Goal: Task Accomplishment & Management: Manage account settings

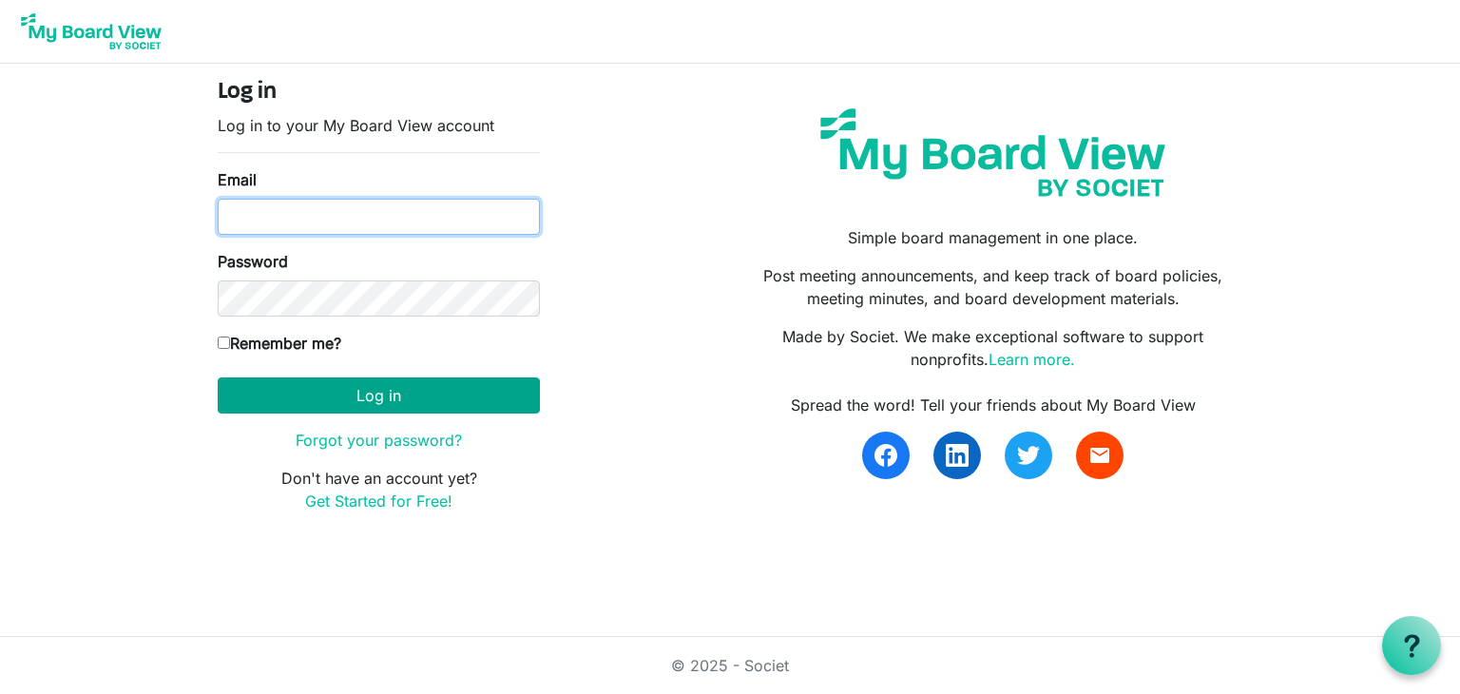
type input "kcramlearninglightfoundation@gmail.com"
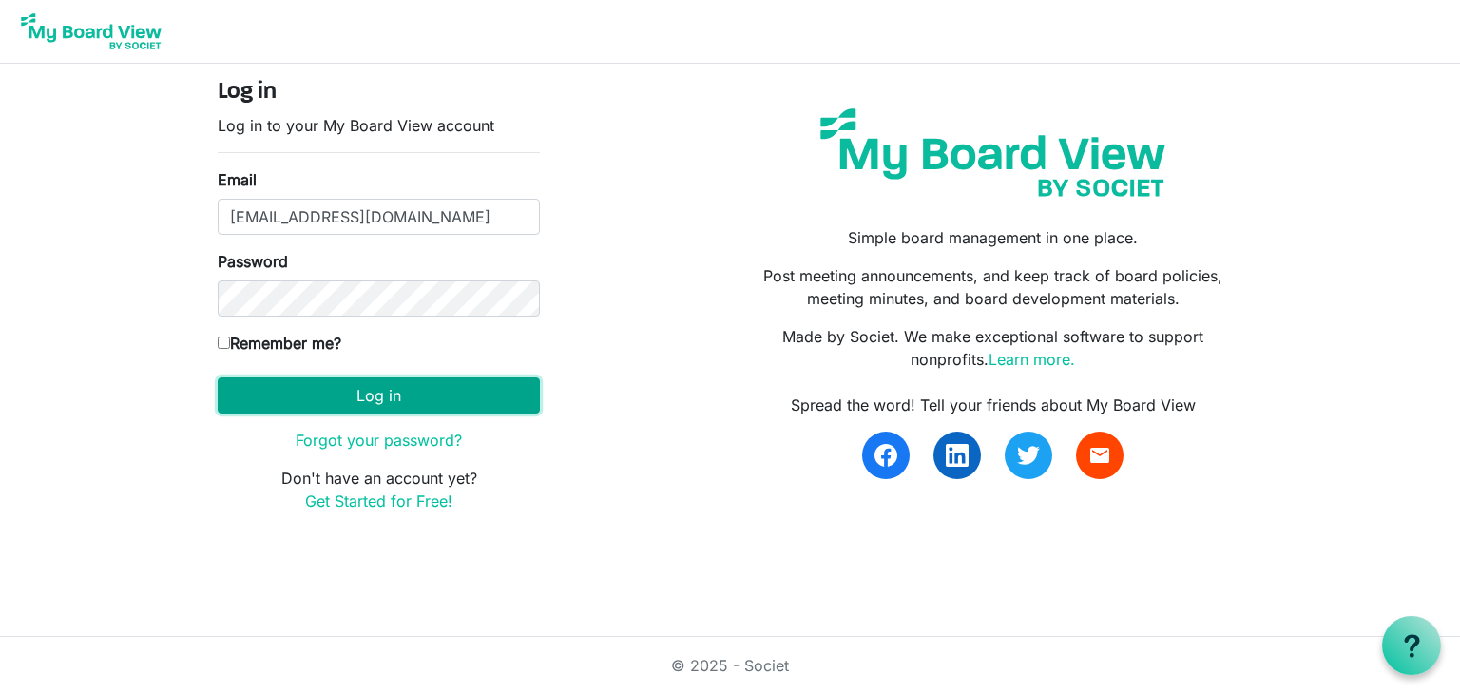
click at [358, 394] on button "Log in" at bounding box center [379, 395] width 322 height 36
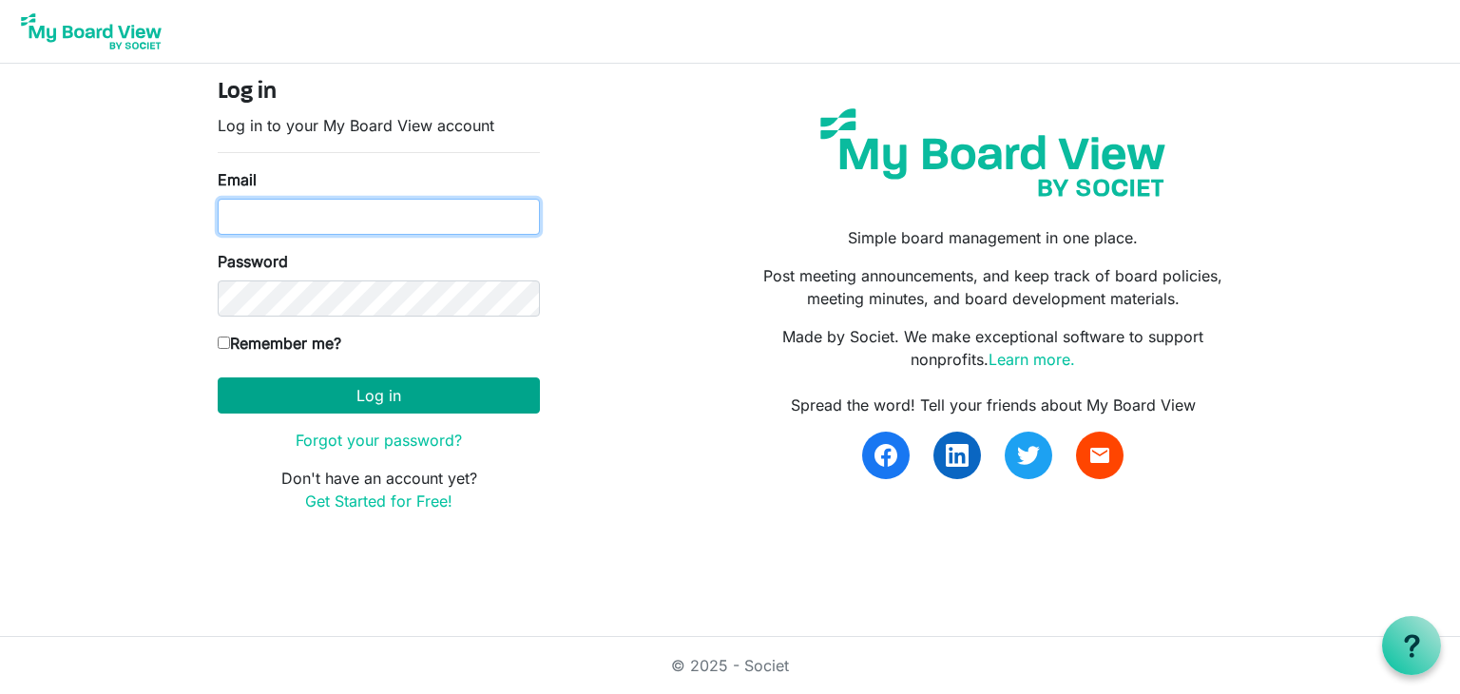
type input "kcramlearninglightfoundation@gmail.com"
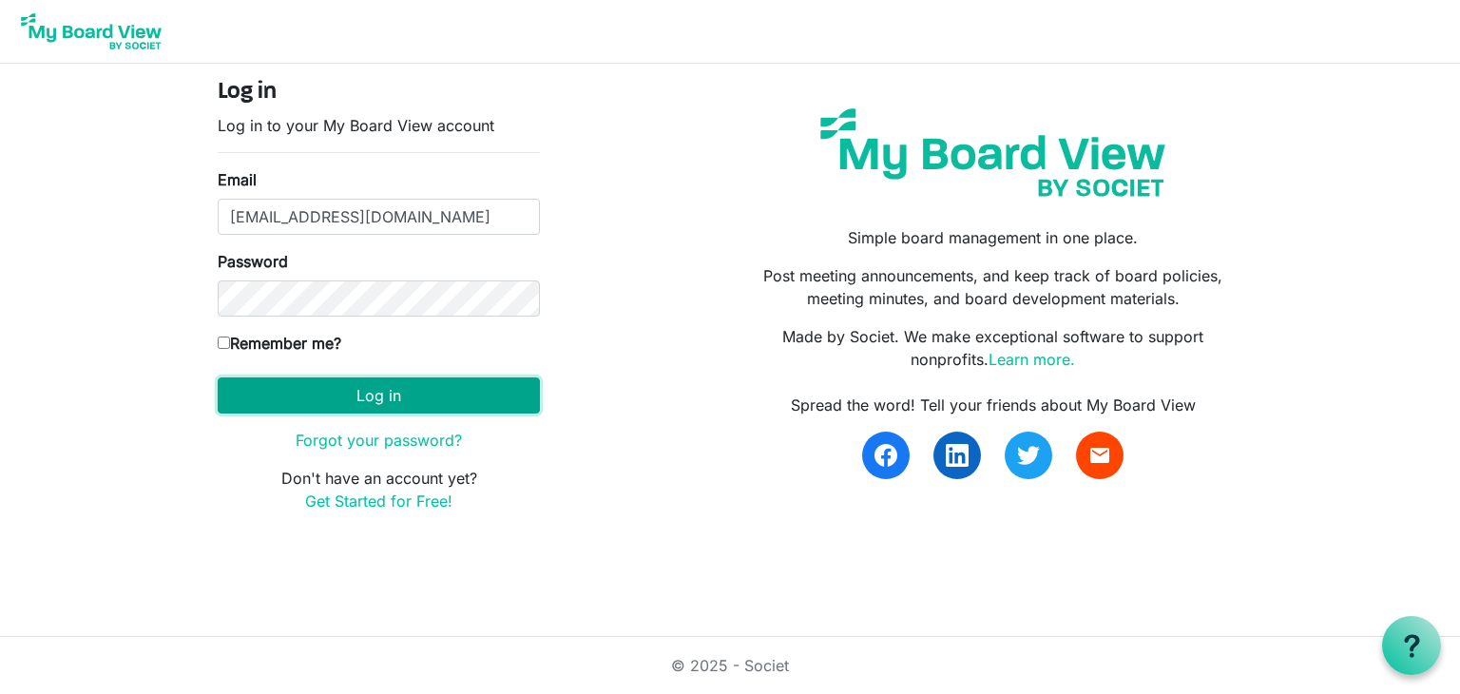
click at [309, 395] on button "Log in" at bounding box center [379, 395] width 322 height 36
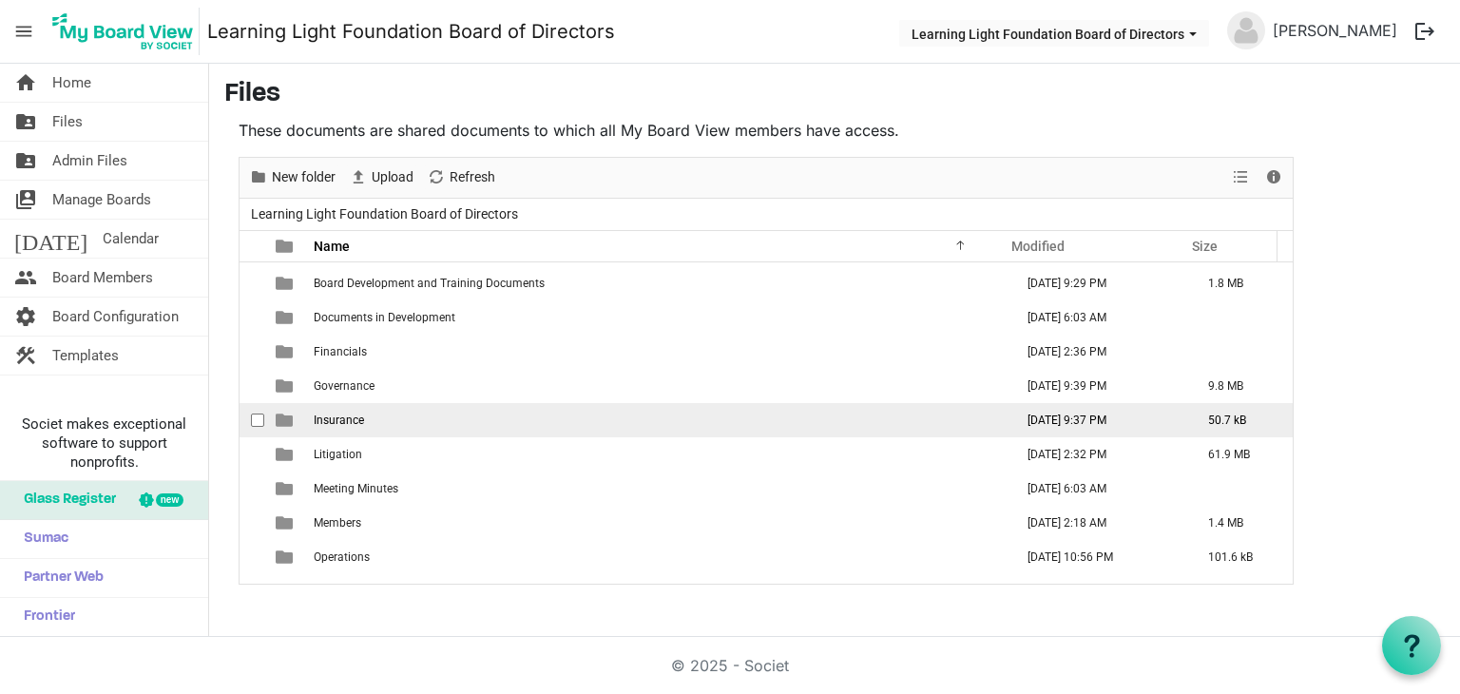
scroll to position [95, 0]
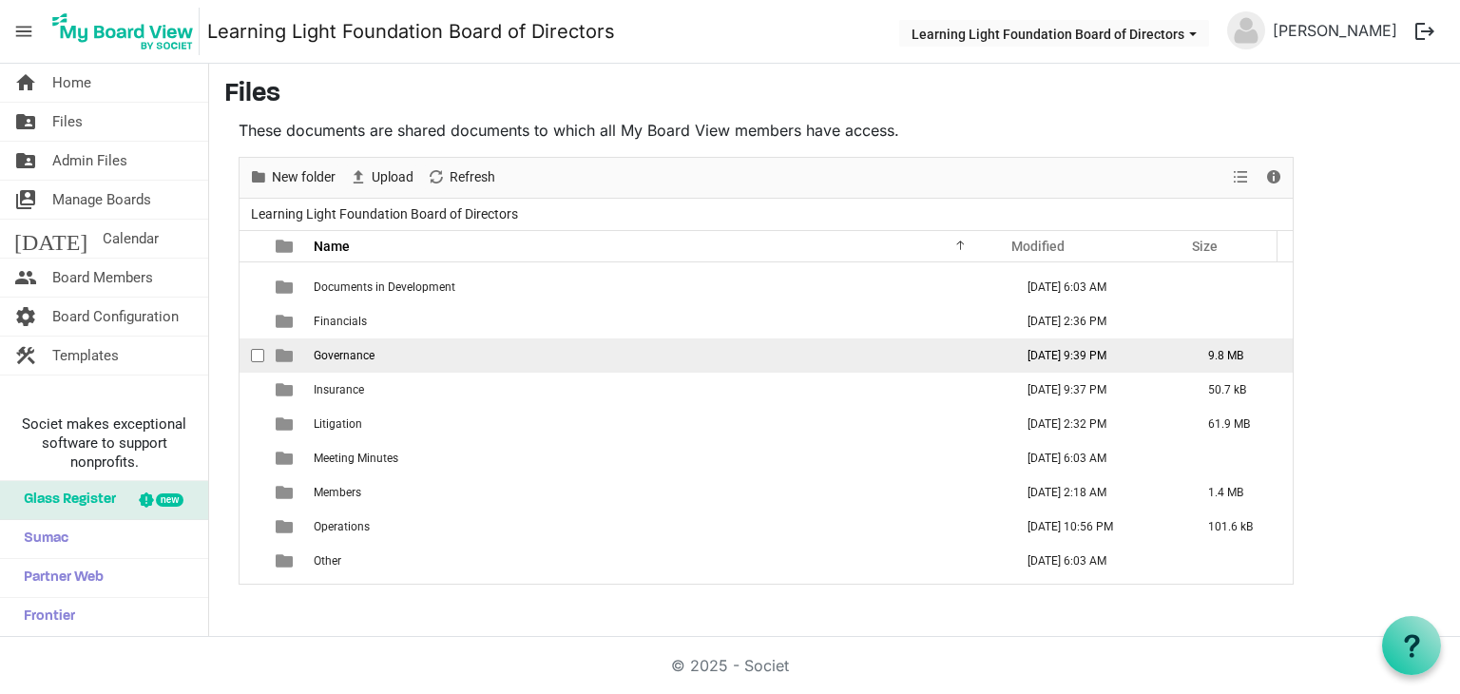
click at [379, 355] on td "Governance" at bounding box center [658, 355] width 700 height 34
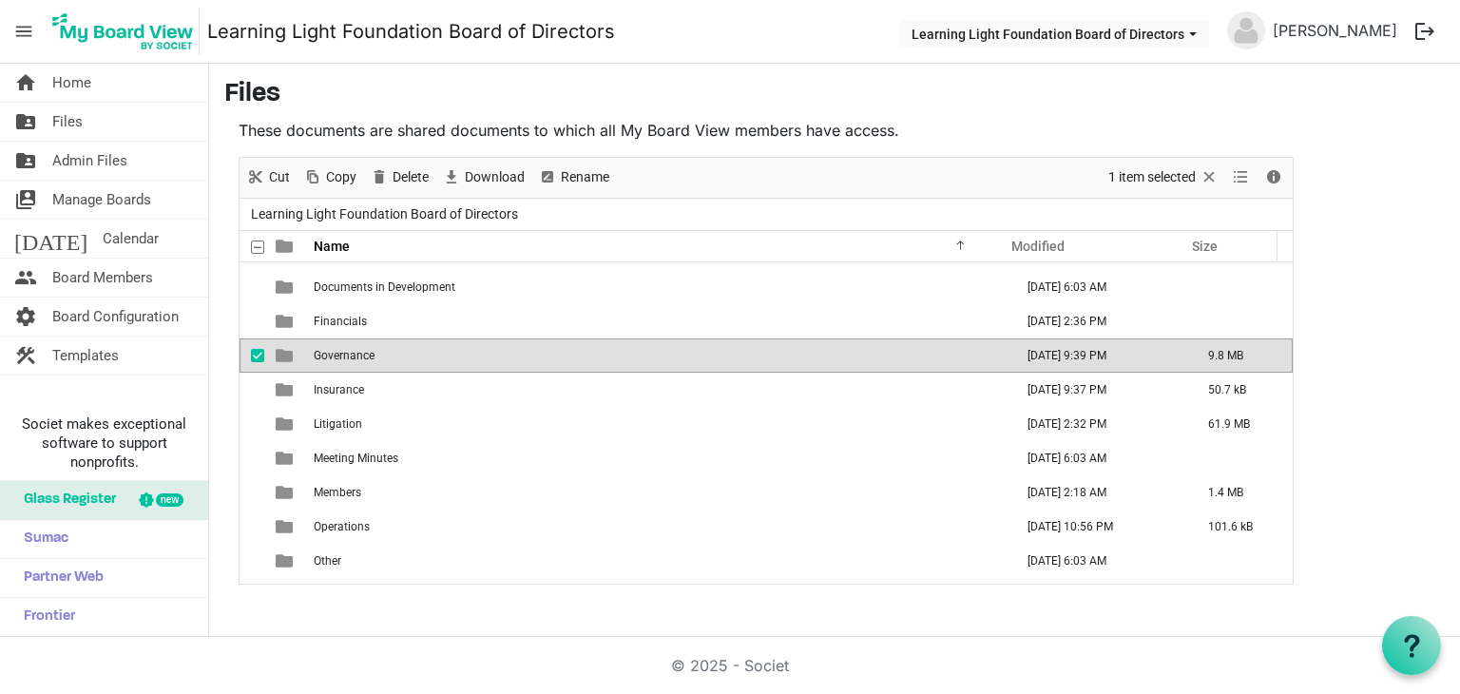
click at [379, 355] on td "Governance" at bounding box center [658, 355] width 700 height 34
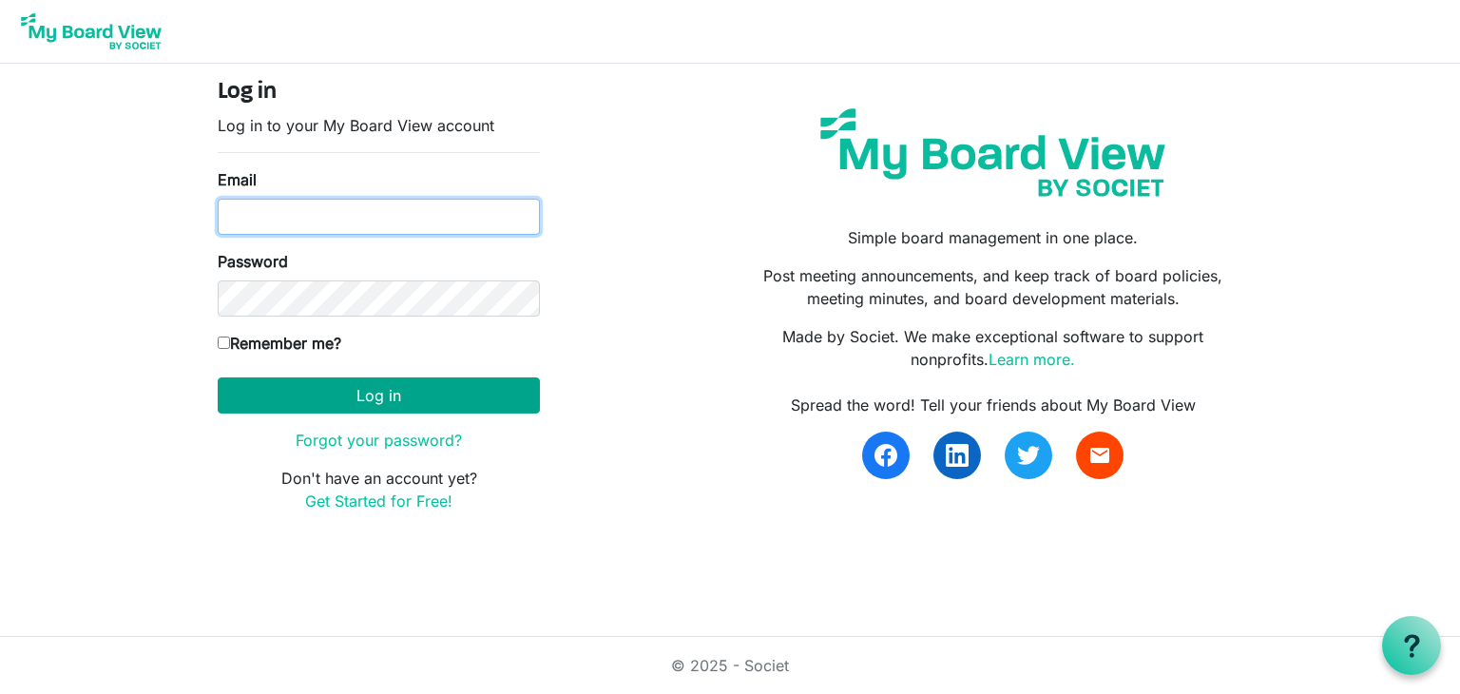
type input "kcramlearninglightfoundation@gmail.com"
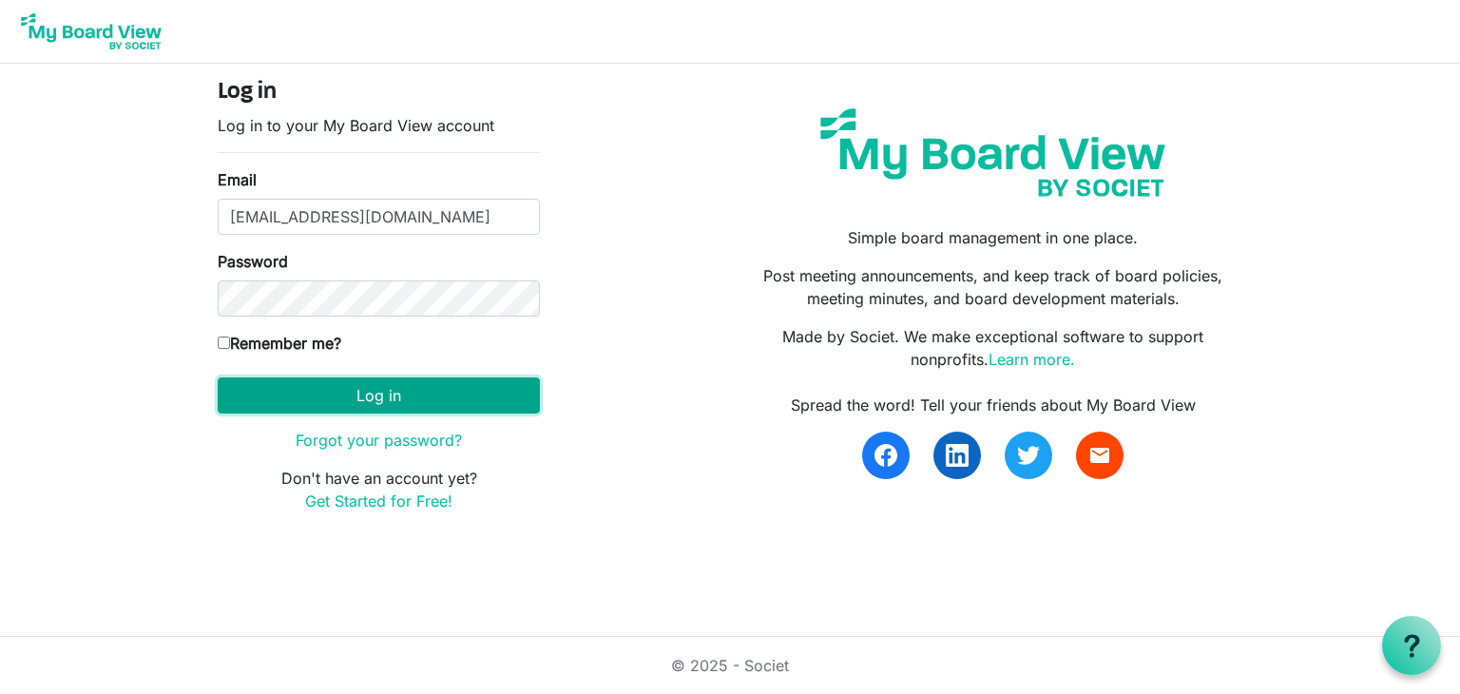
click at [394, 398] on button "Log in" at bounding box center [379, 395] width 322 height 36
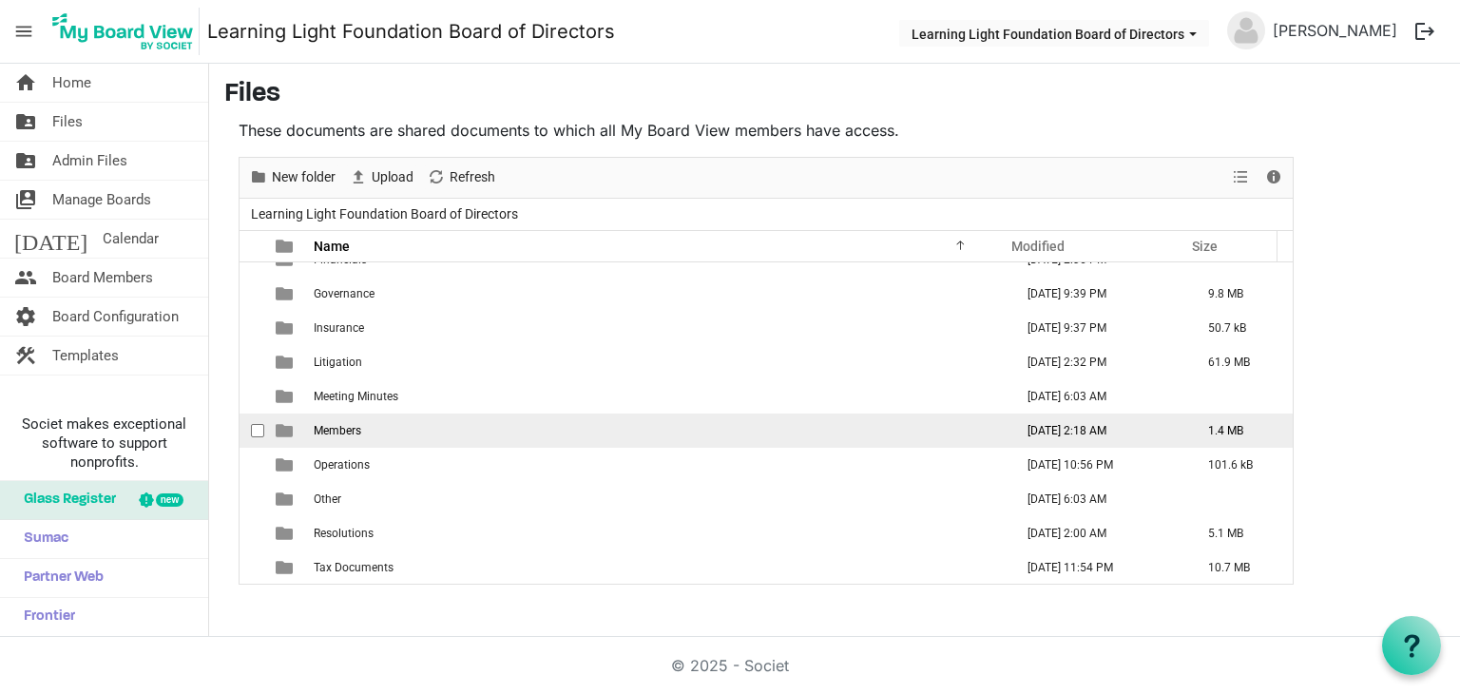
scroll to position [62, 0]
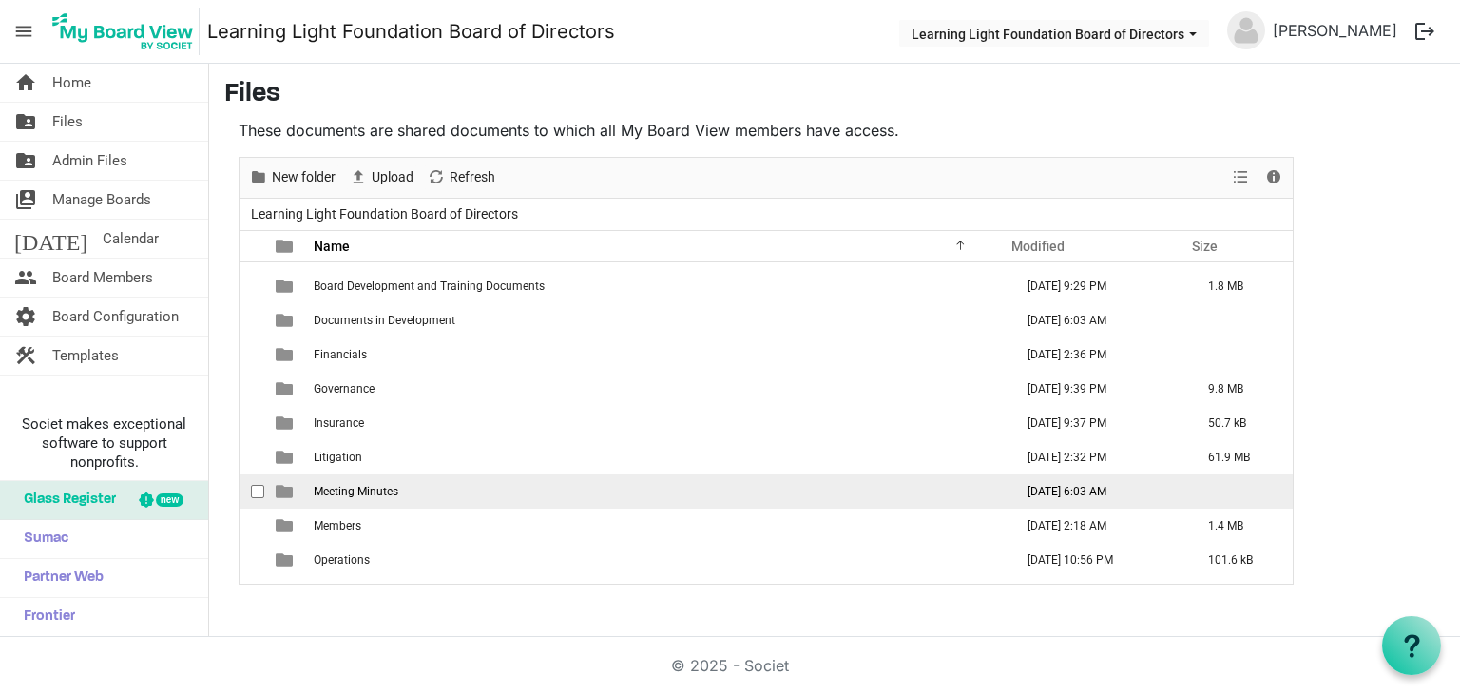
click at [443, 491] on td "Meeting Minutes" at bounding box center [658, 491] width 700 height 34
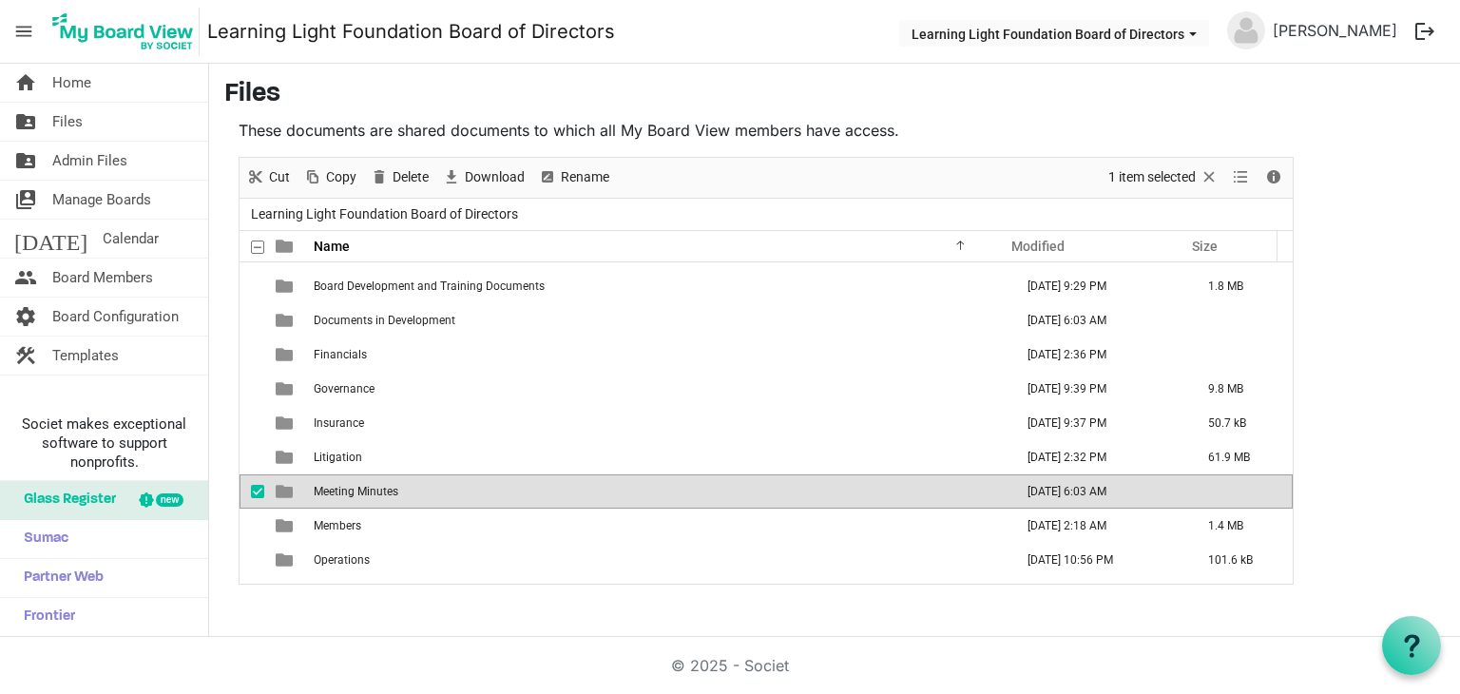
click at [443, 491] on td "Meeting Minutes" at bounding box center [658, 491] width 700 height 34
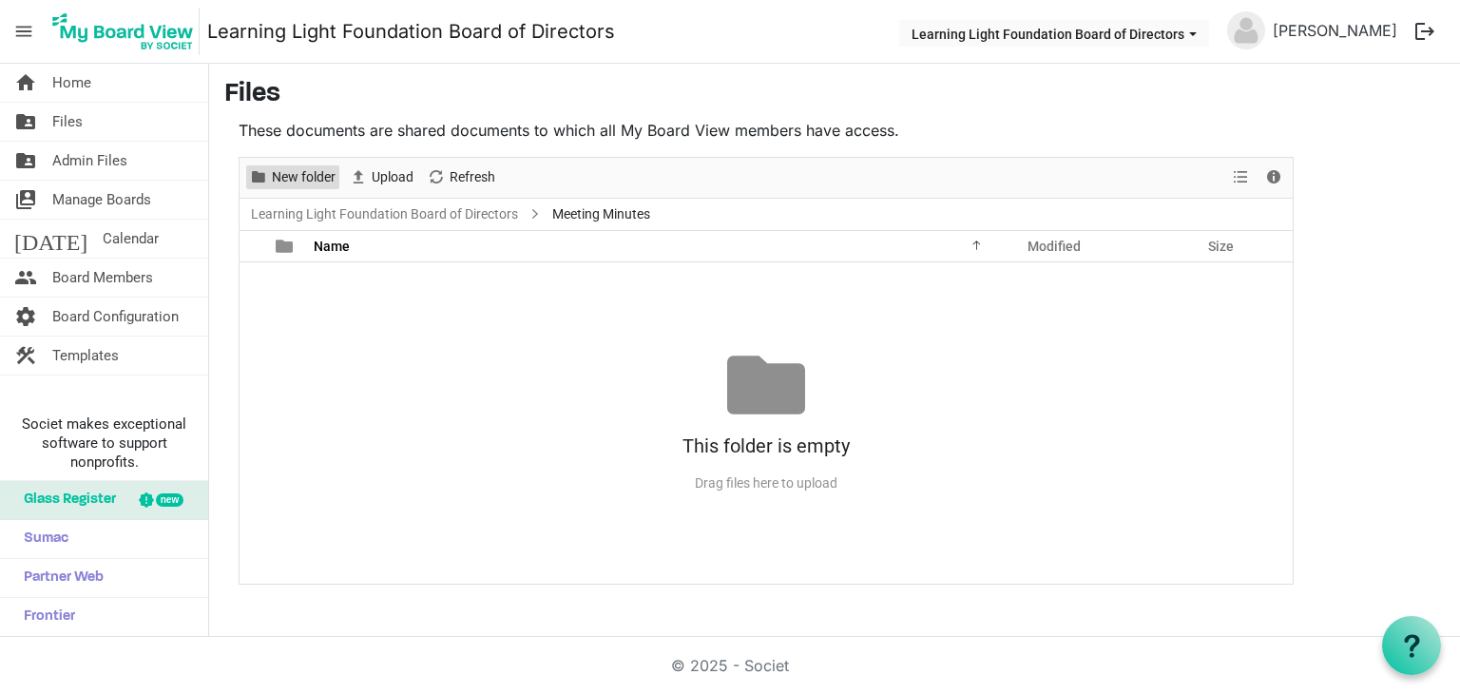
click at [286, 180] on span "New folder" at bounding box center [303, 177] width 67 height 24
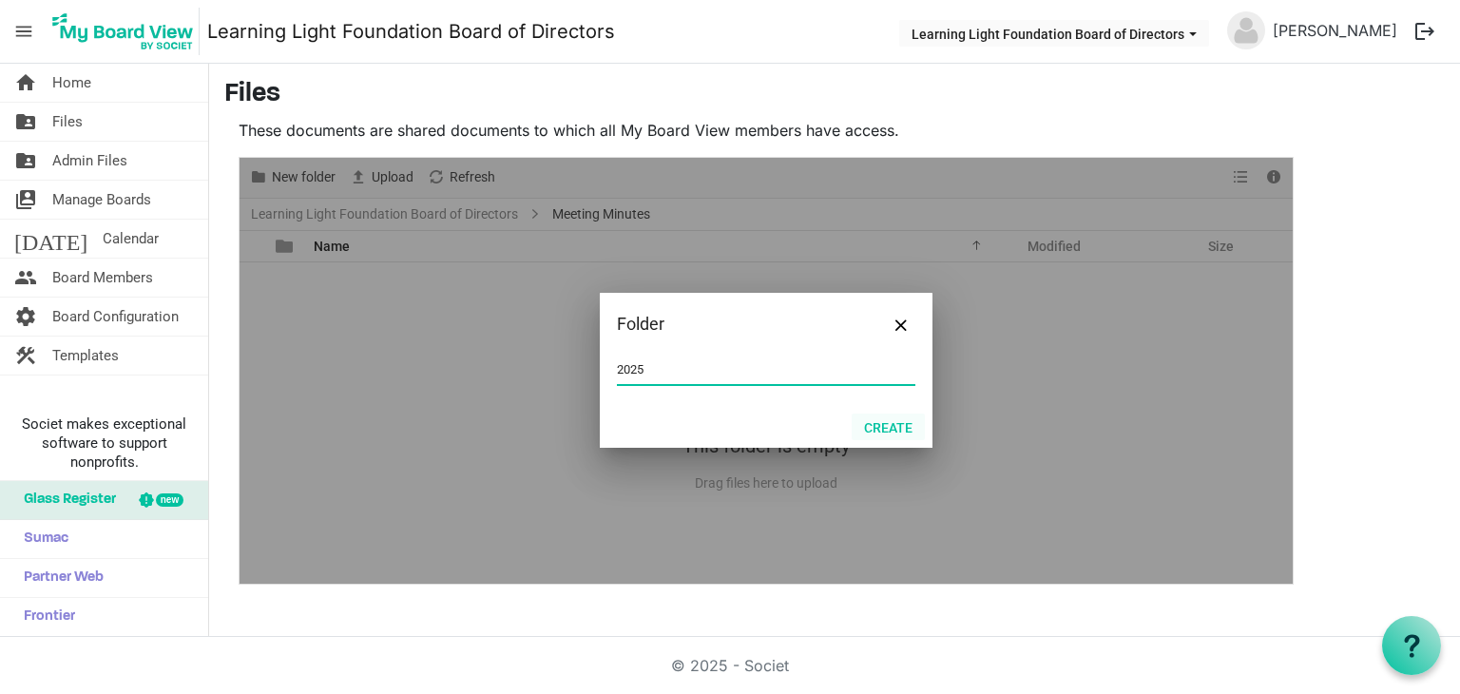
type input "2025"
click at [888, 428] on button "Create" at bounding box center [888, 427] width 73 height 27
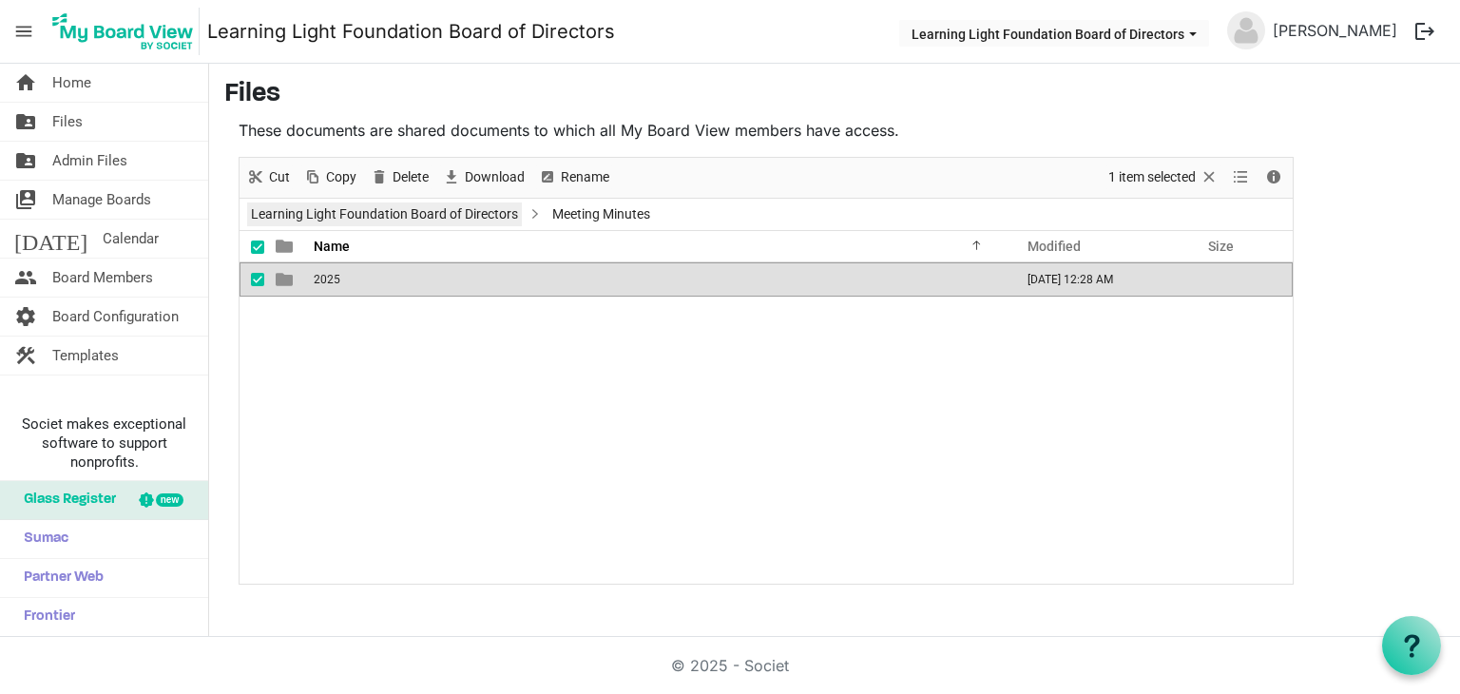
click at [337, 204] on link "Learning Light Foundation Board of Directors" at bounding box center [384, 214] width 275 height 24
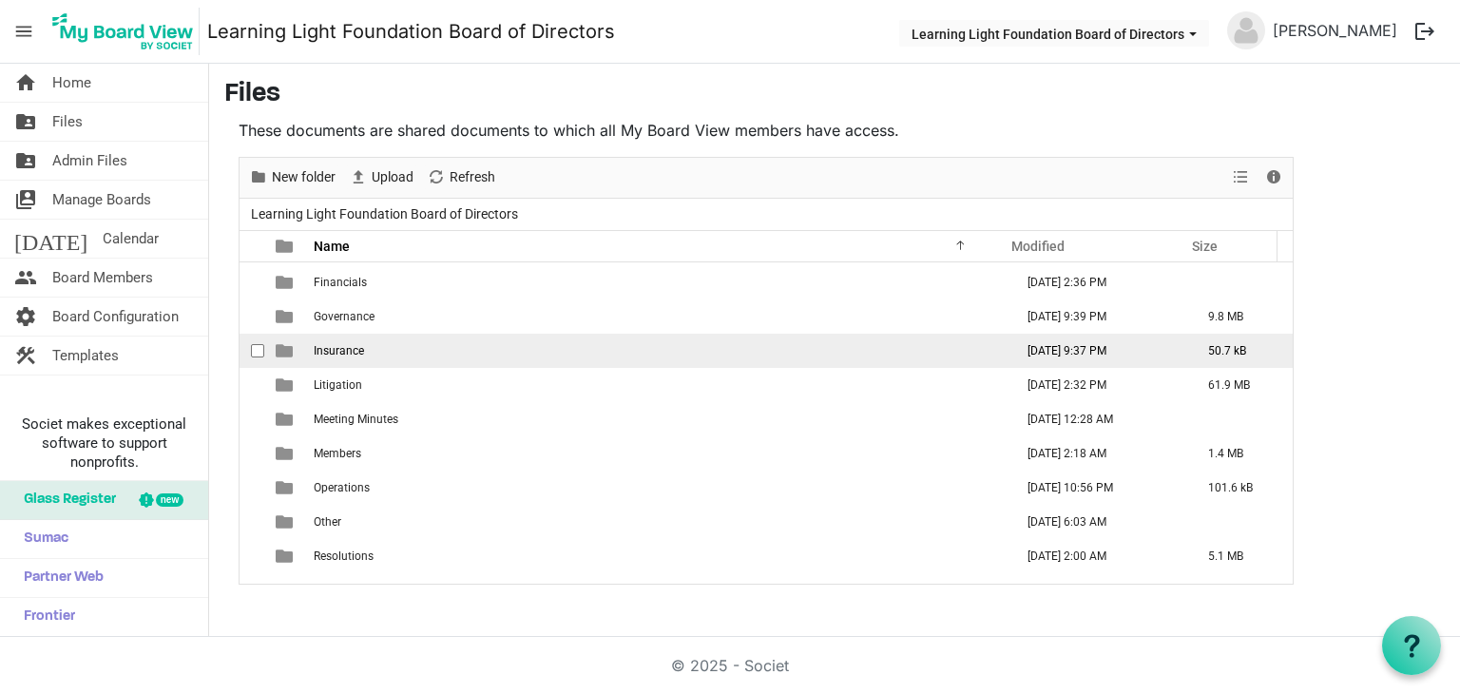
scroll to position [157, 0]
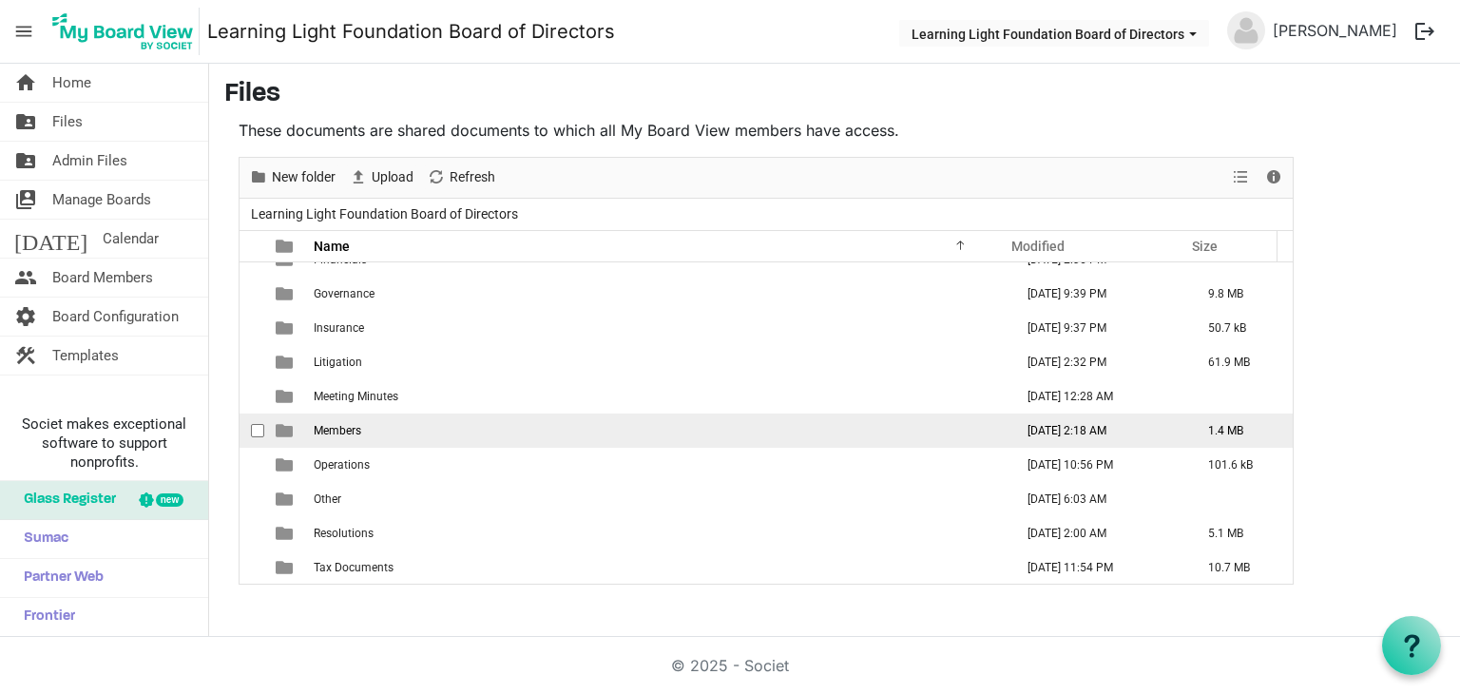
click at [423, 433] on td "Members" at bounding box center [658, 431] width 700 height 34
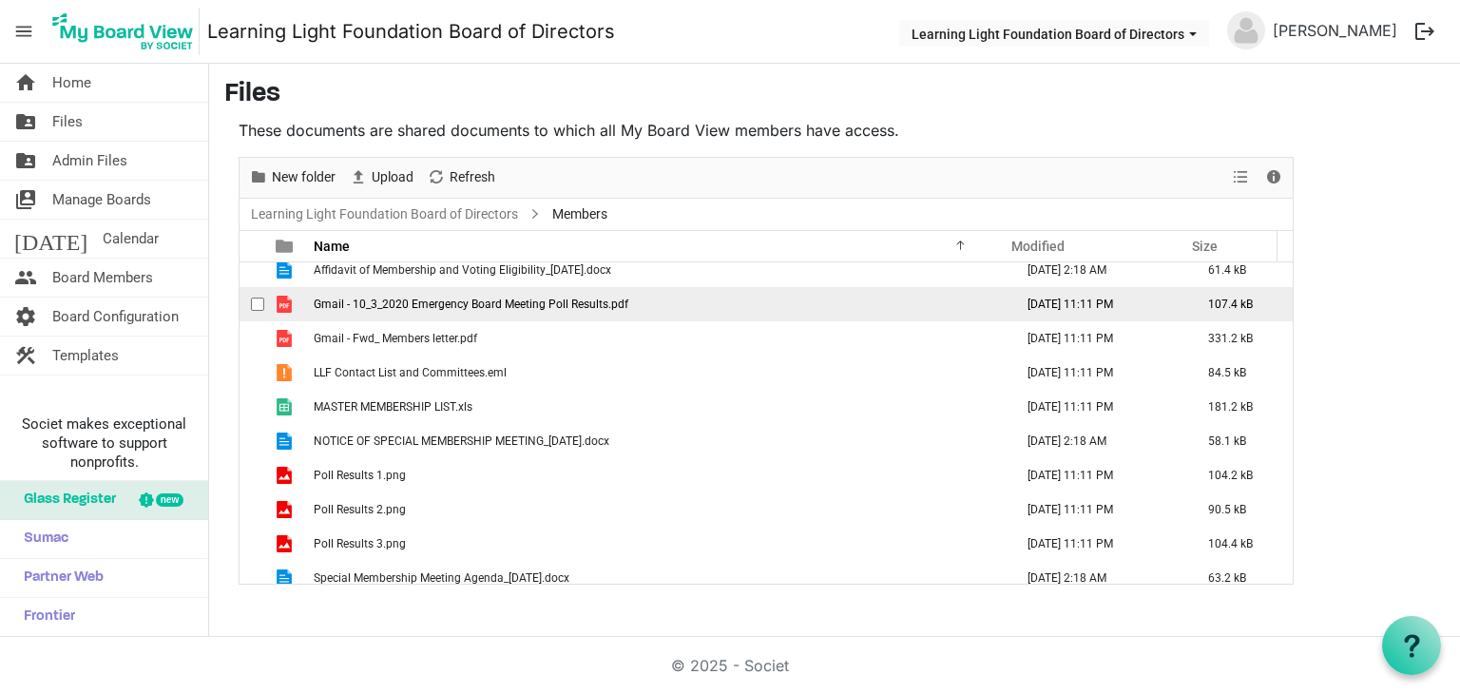
scroll to position [0, 0]
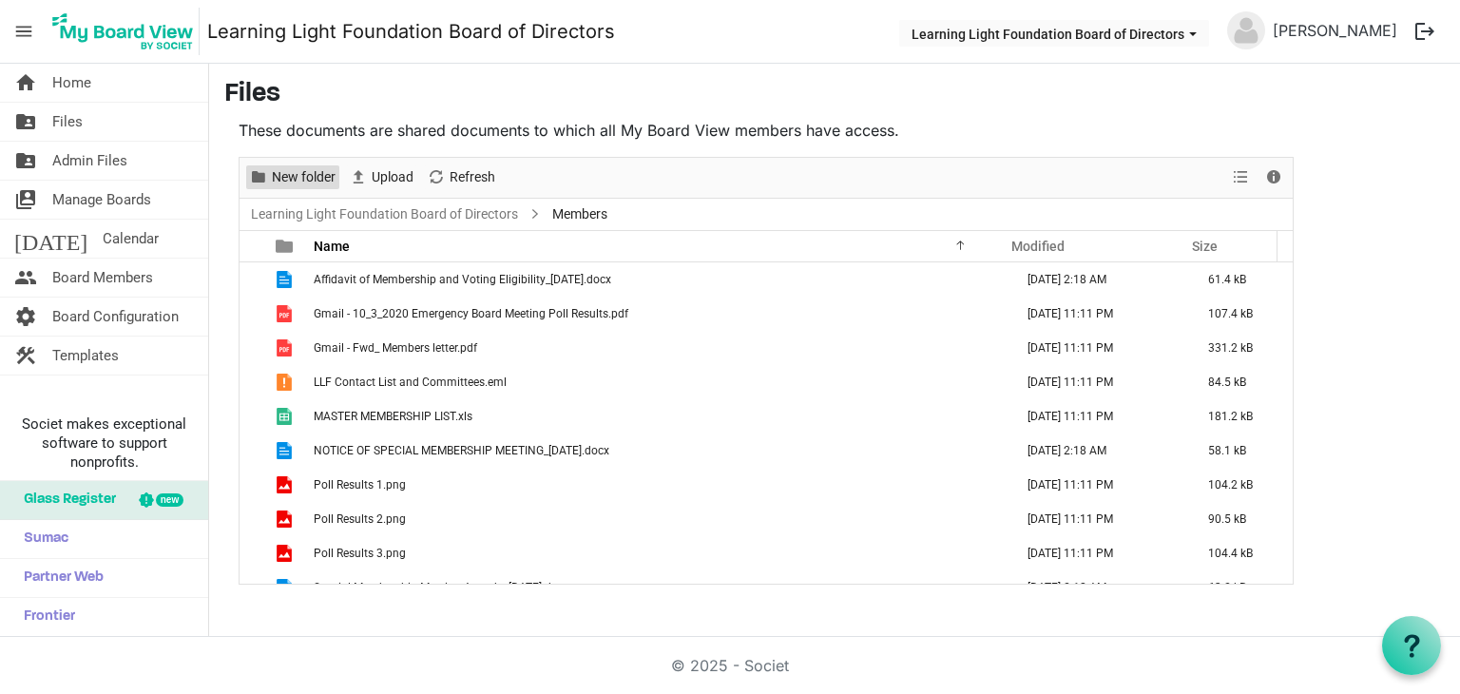
click at [293, 181] on span "New folder" at bounding box center [303, 177] width 67 height 24
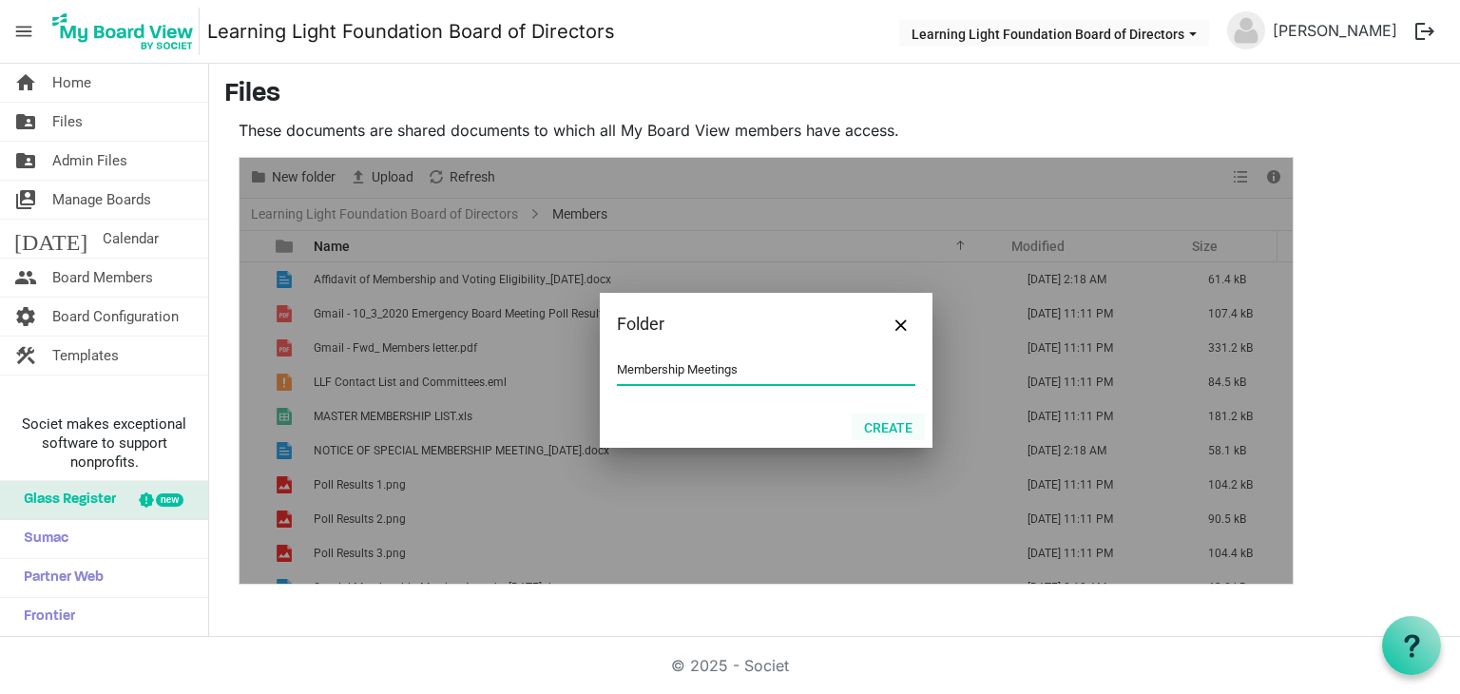
type input "Membership Meetings"
click at [902, 425] on button "Create" at bounding box center [888, 427] width 73 height 27
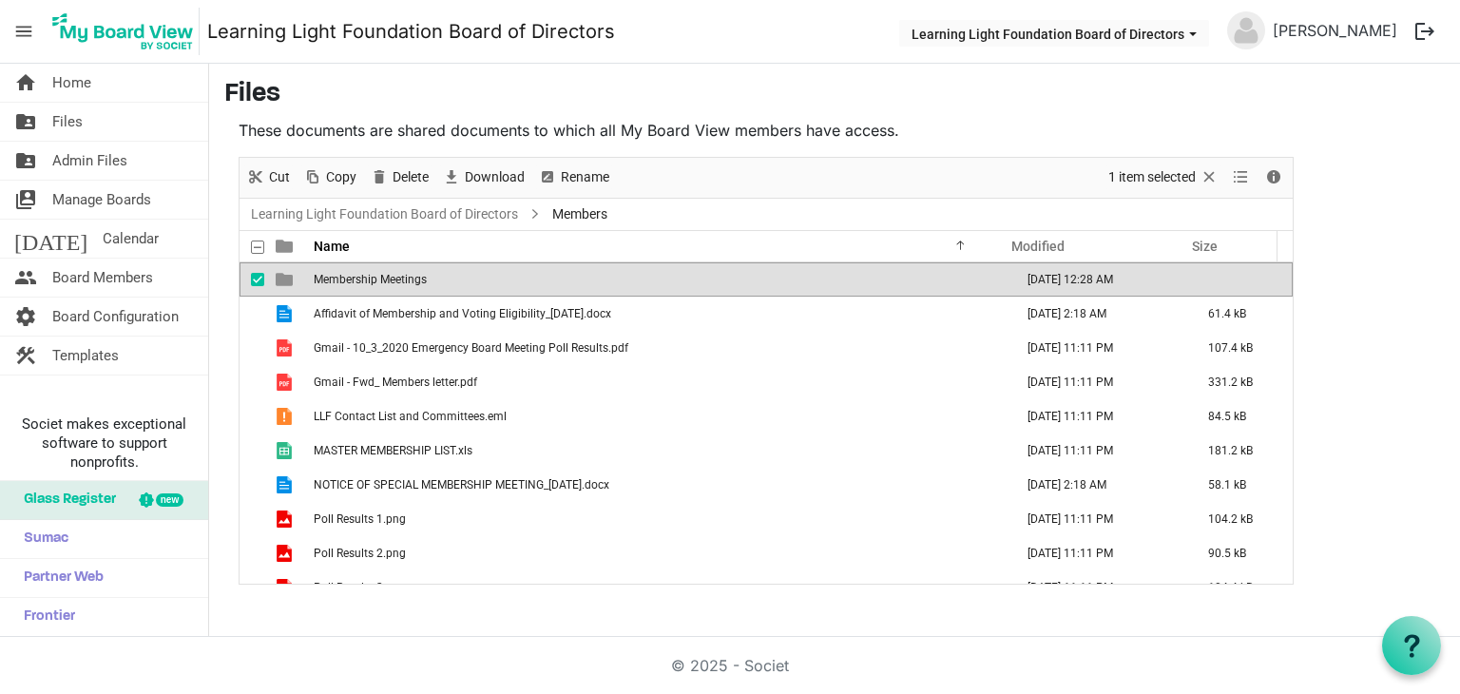
click at [376, 286] on td "Membership Meetings" at bounding box center [658, 279] width 700 height 34
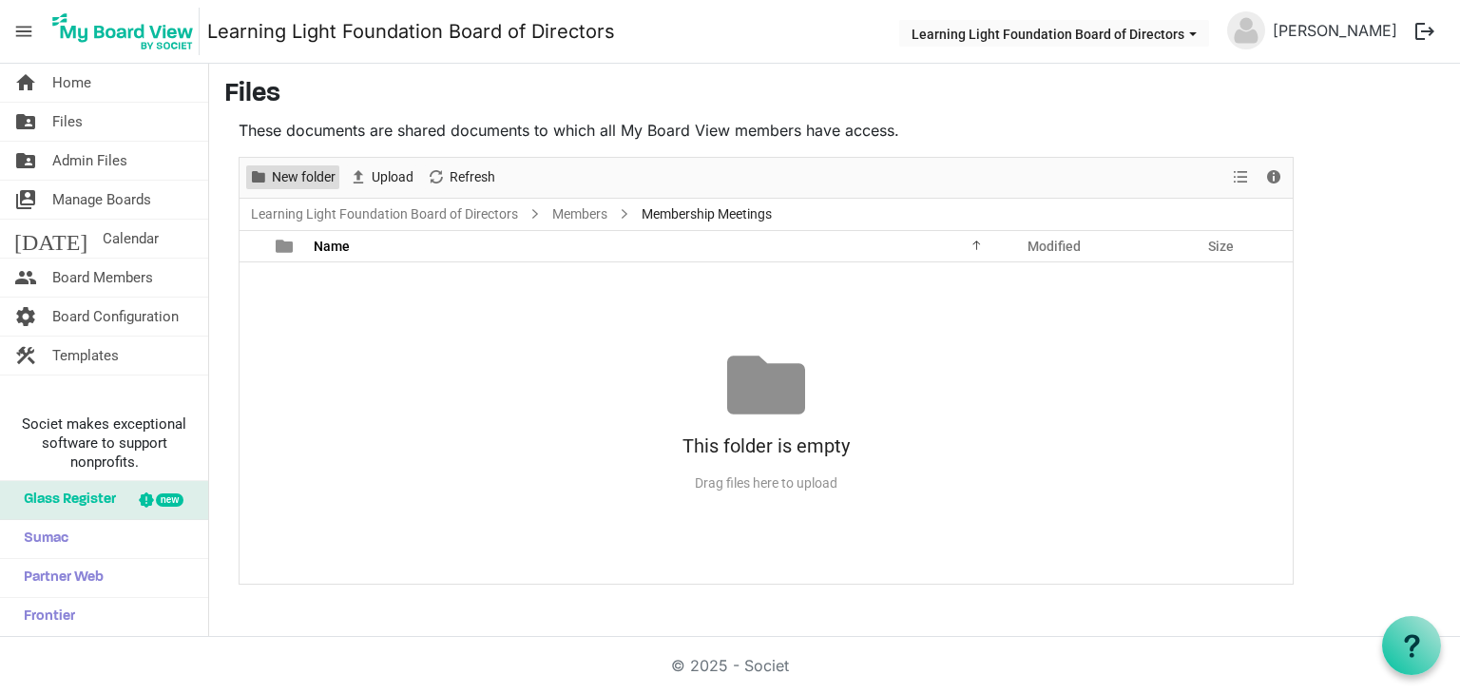
click at [288, 180] on span "New folder" at bounding box center [303, 177] width 67 height 24
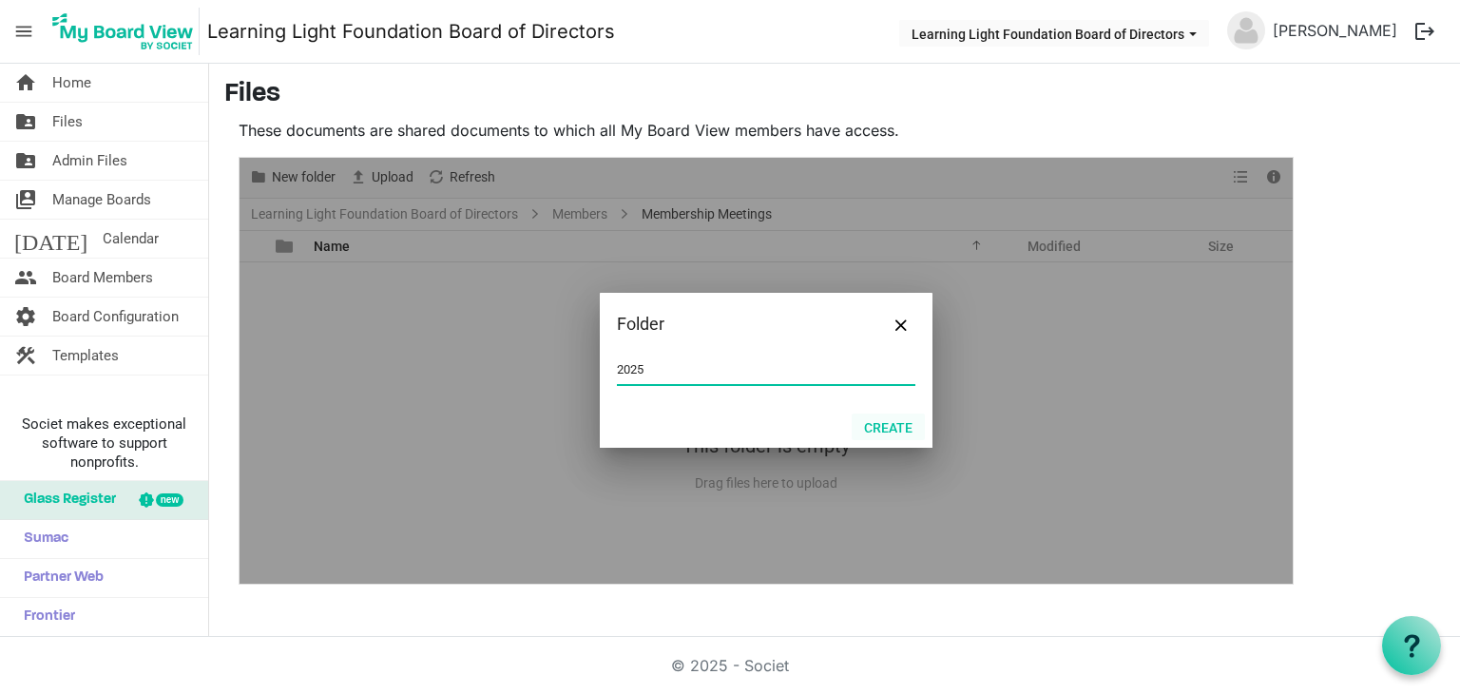
type input "2025"
click at [878, 427] on button "Create" at bounding box center [888, 427] width 73 height 27
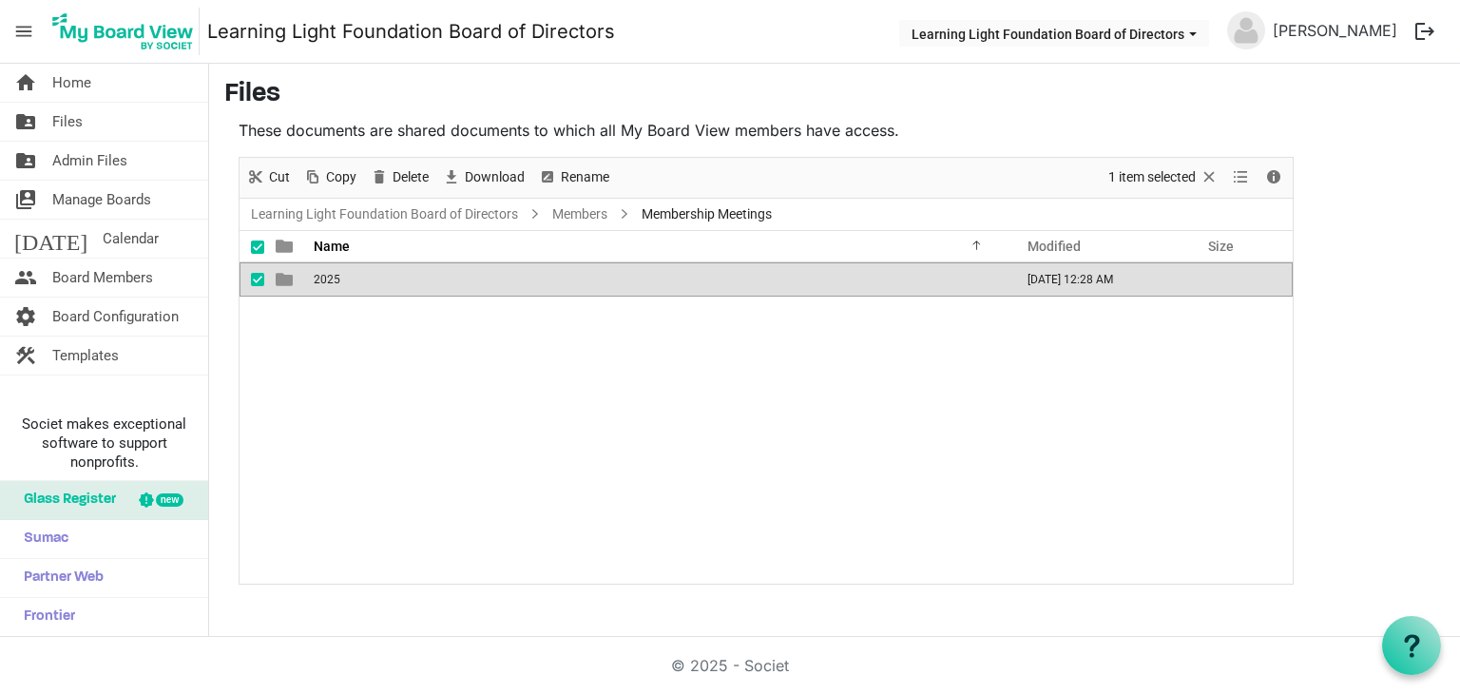
click at [429, 50] on nav "menu Learning Light Foundation Board of Directors Learning Light Foundation Boa…" at bounding box center [730, 32] width 1460 height 64
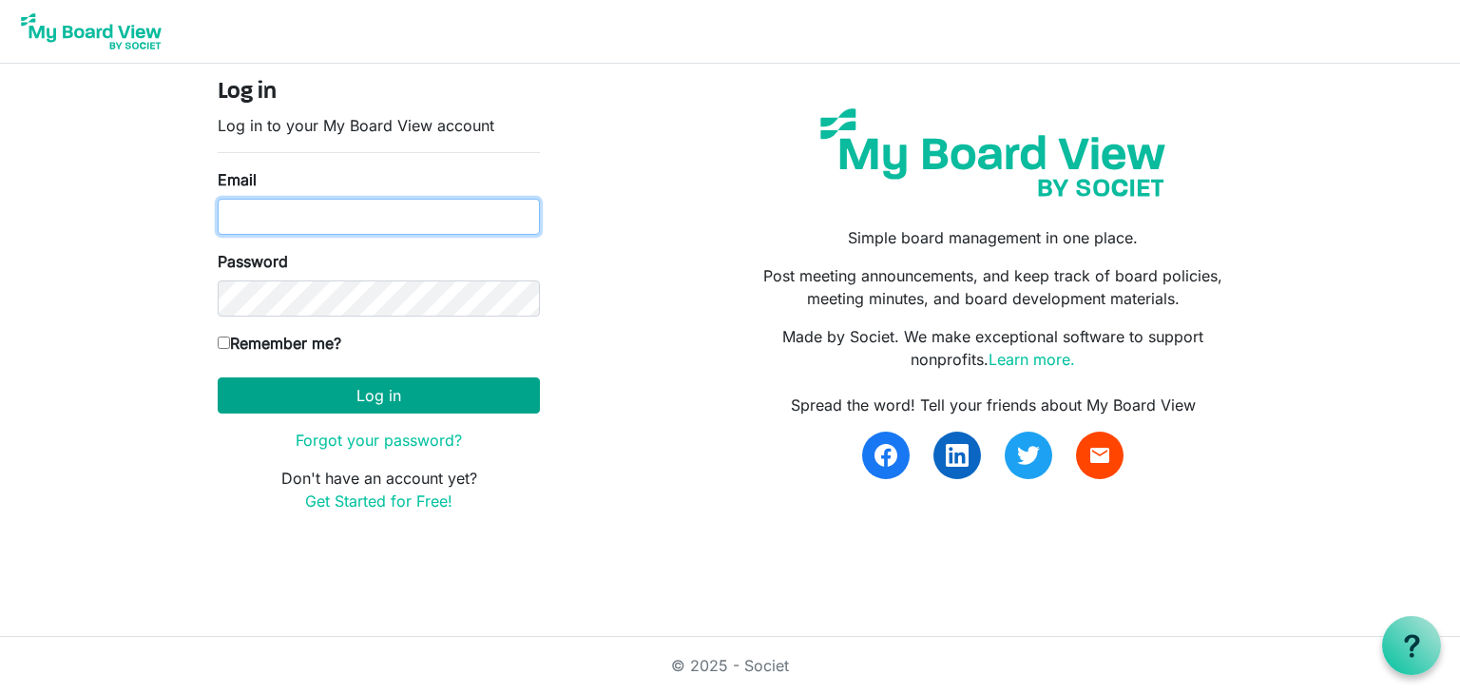
type input "kcramlearninglightfoundation@gmail.com"
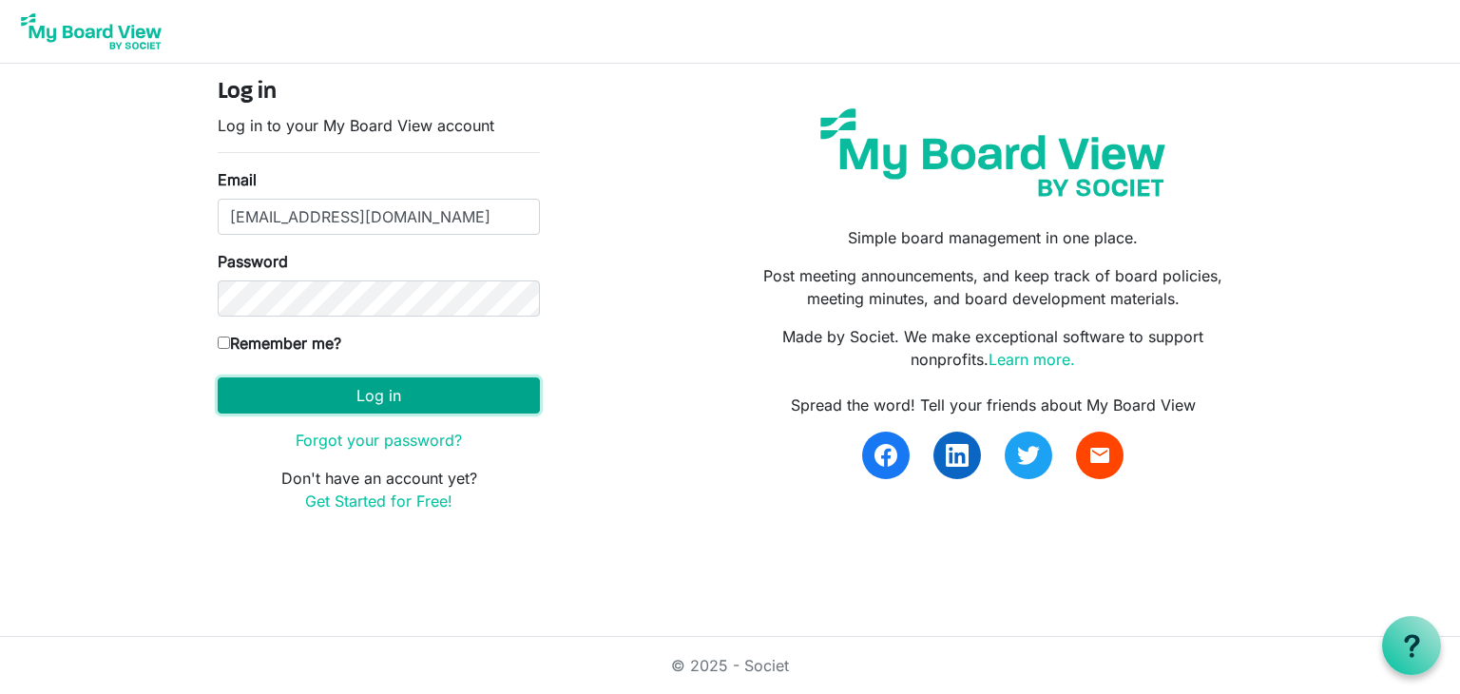
click at [338, 395] on button "Log in" at bounding box center [379, 395] width 322 height 36
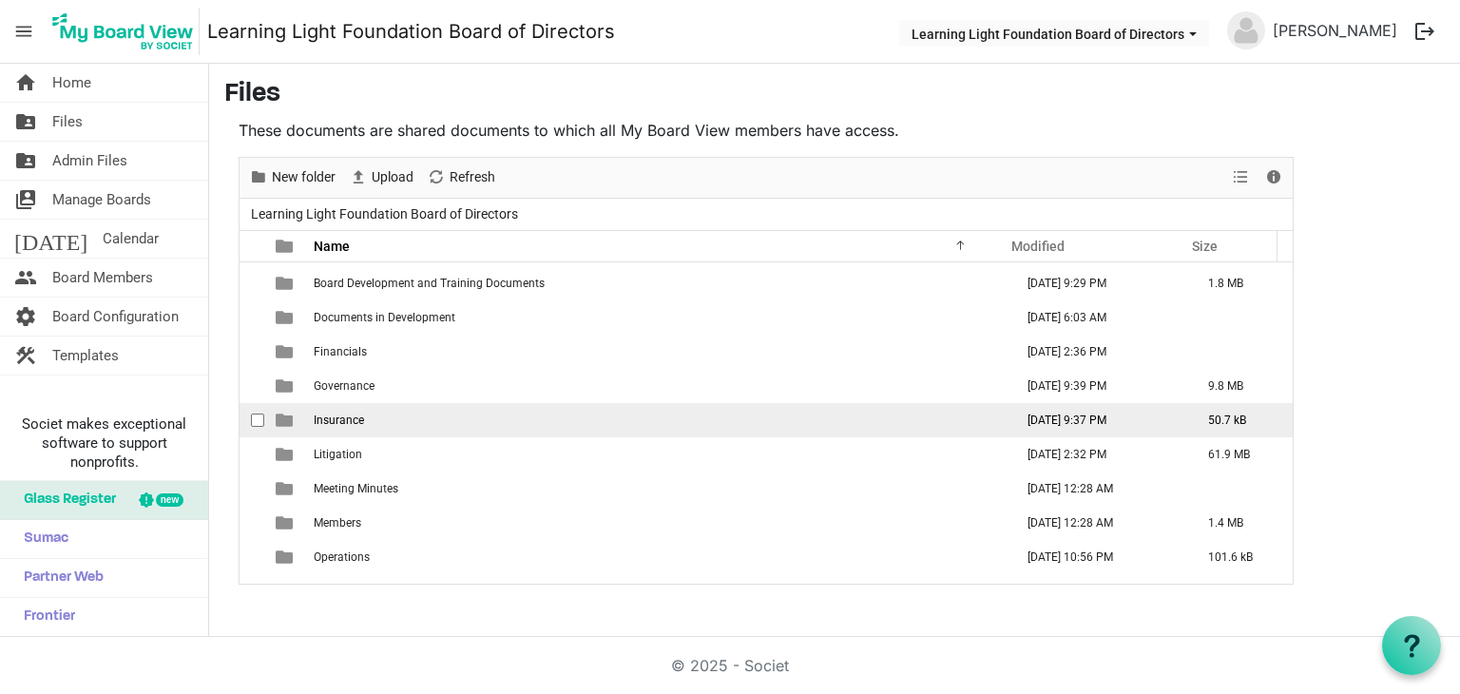
scroll to position [95, 0]
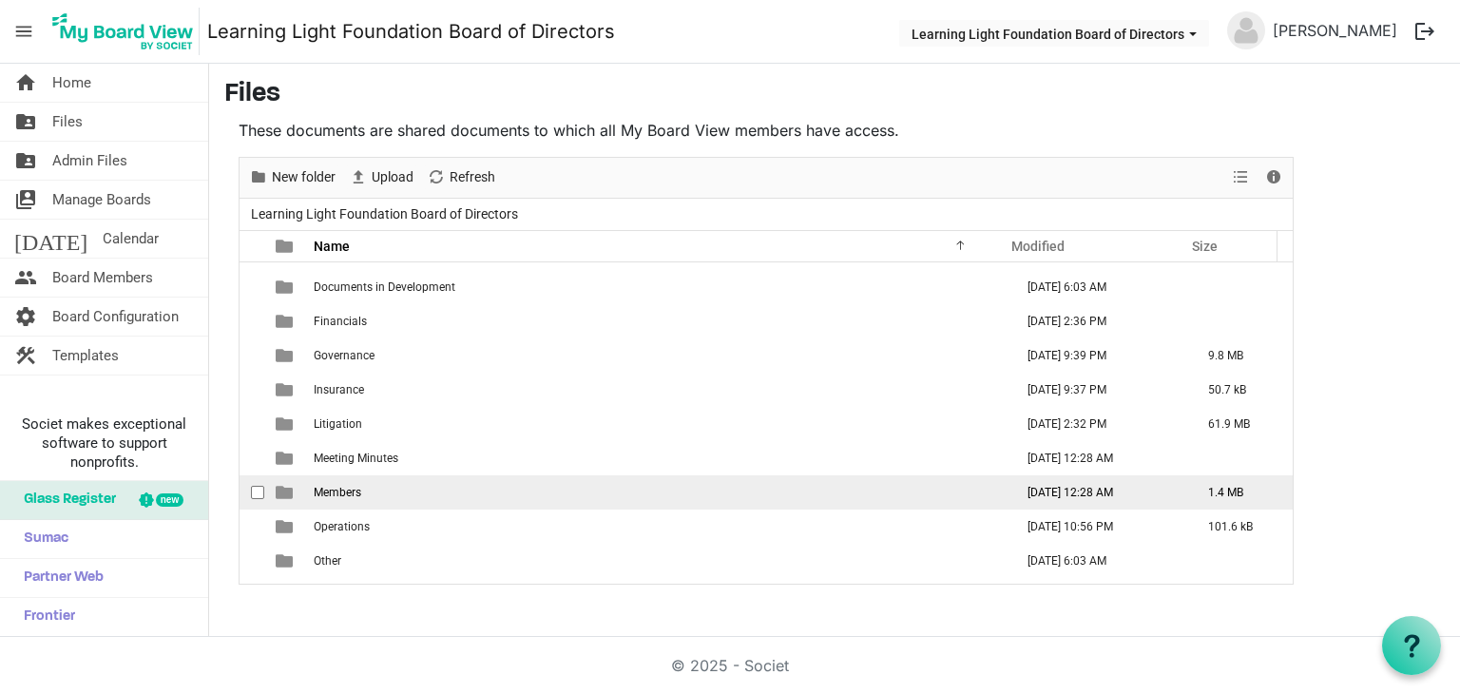
click at [395, 484] on td "Members" at bounding box center [658, 492] width 700 height 34
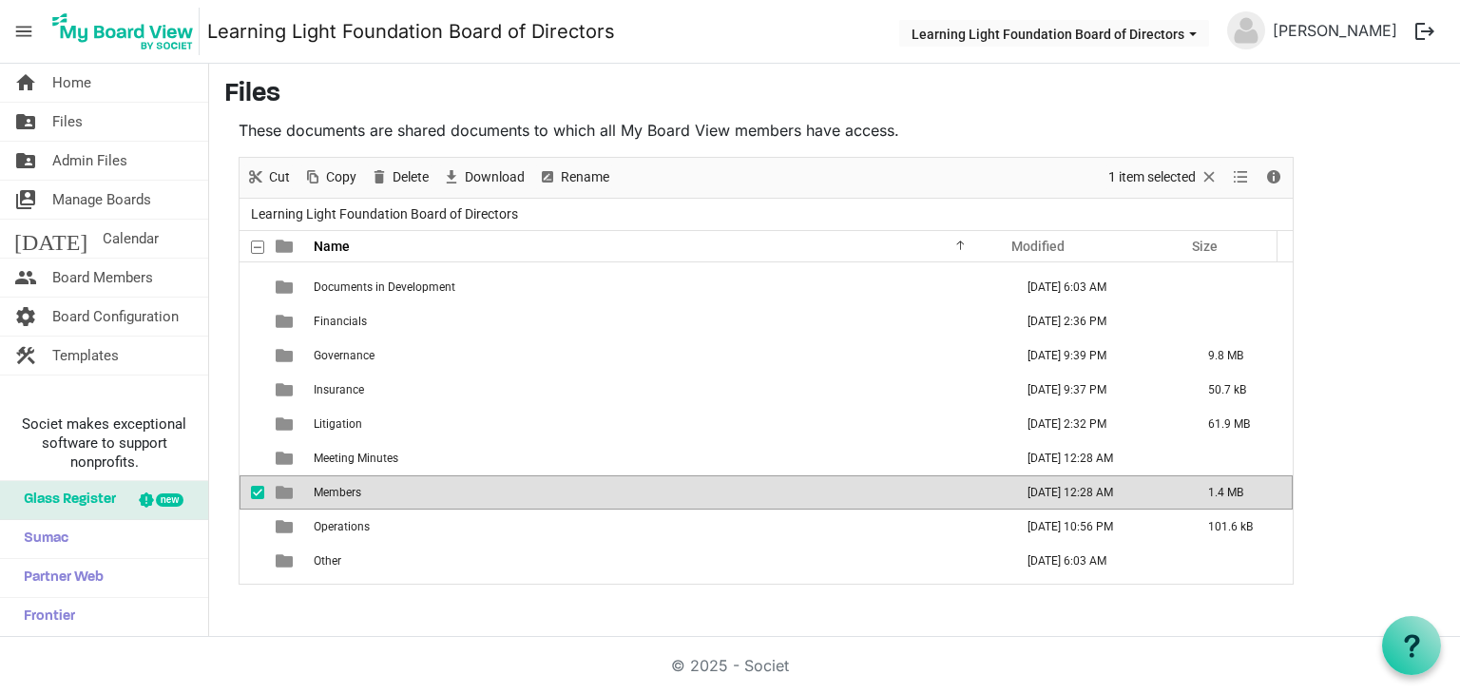
click at [395, 484] on td "Members" at bounding box center [658, 492] width 700 height 34
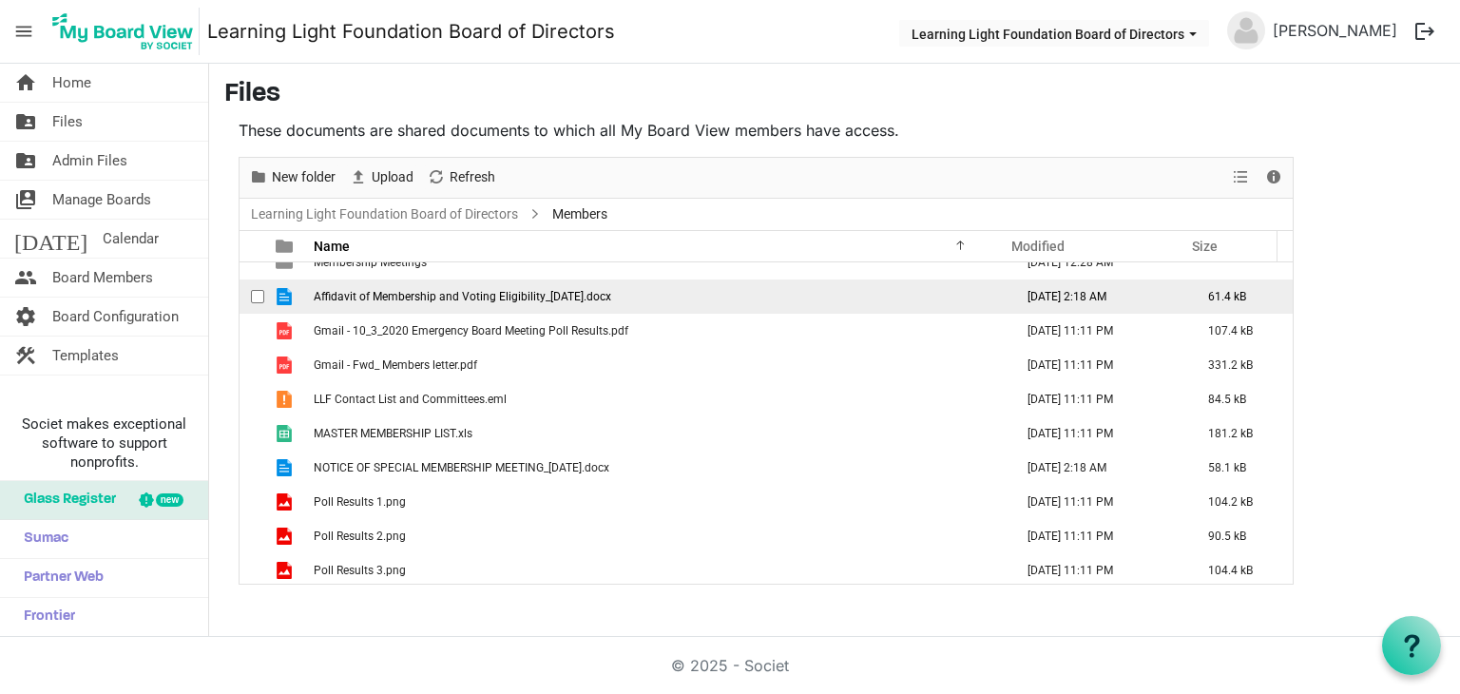
scroll to position [0, 0]
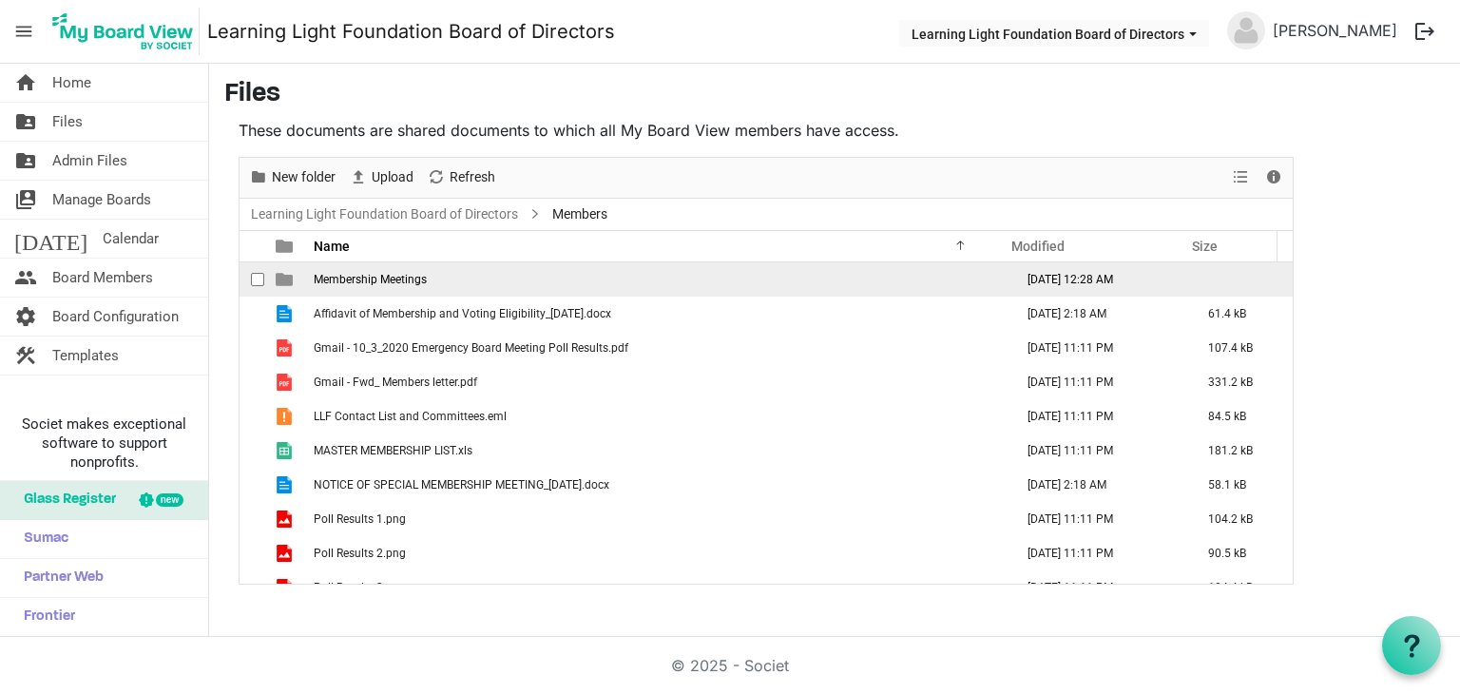
click at [429, 278] on td "Membership Meetings" at bounding box center [658, 279] width 700 height 34
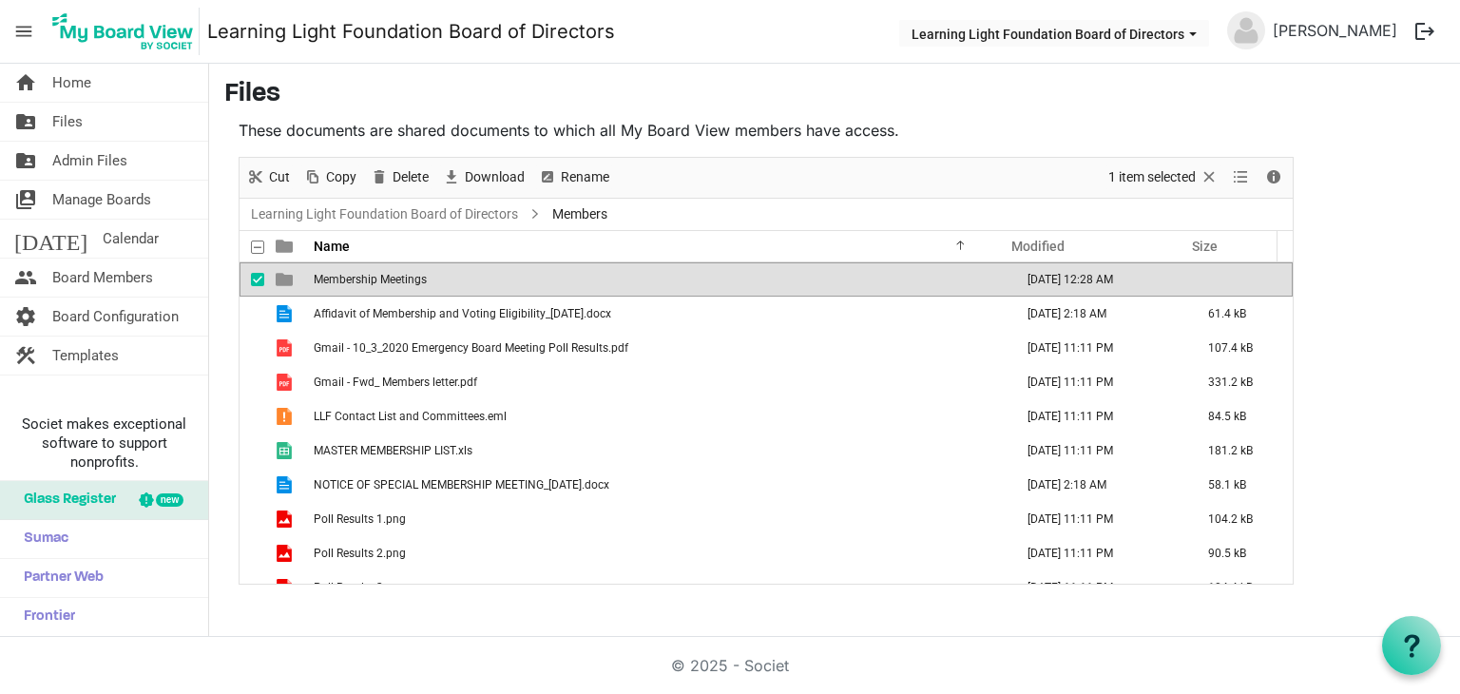
click at [429, 278] on td "Membership Meetings" at bounding box center [658, 279] width 700 height 34
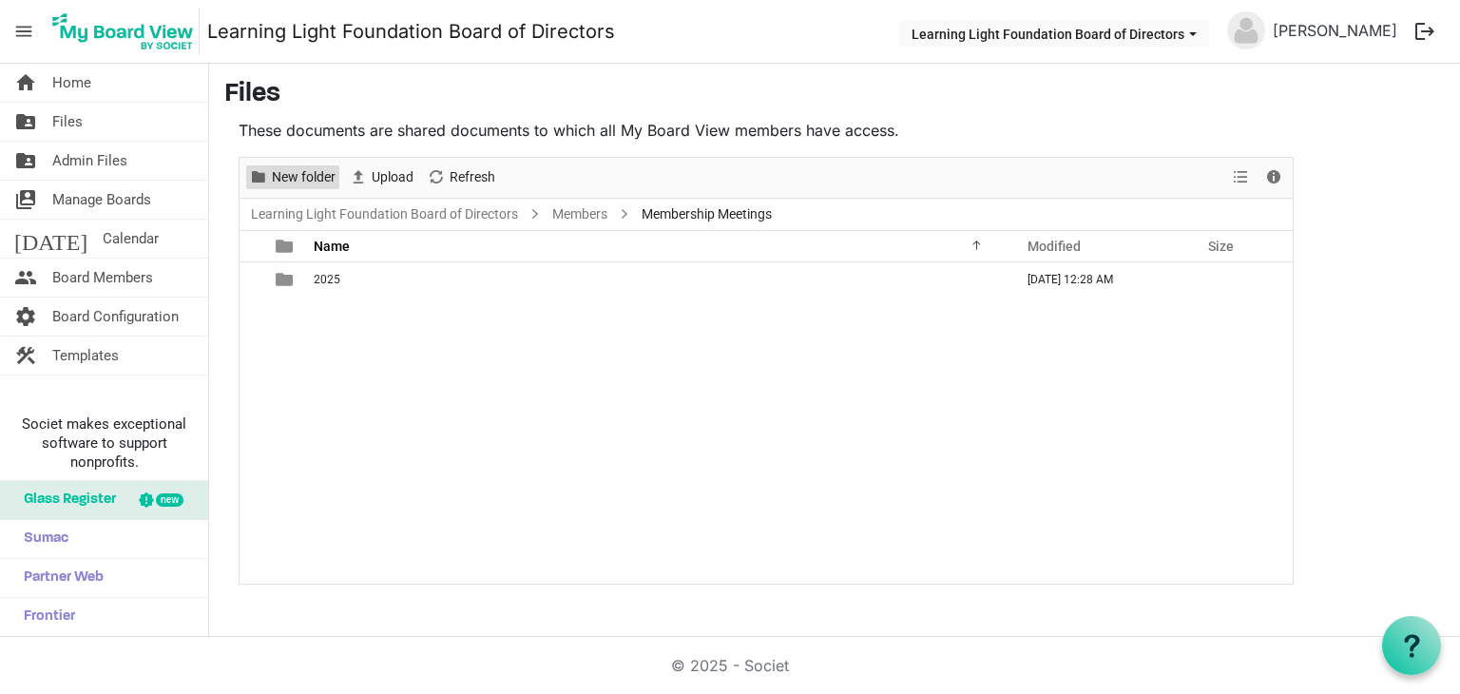
click at [316, 182] on span "New folder" at bounding box center [303, 177] width 67 height 24
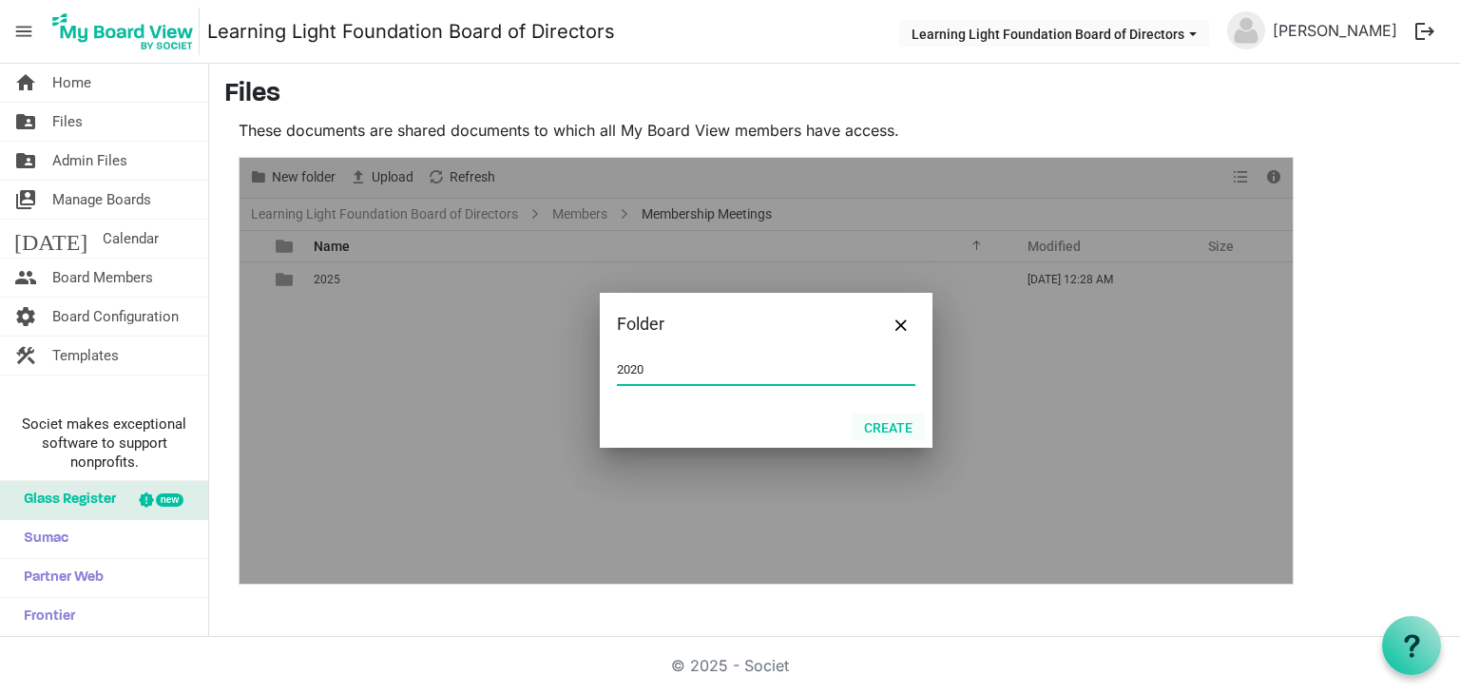
type input "2020"
click at [900, 419] on button "Create" at bounding box center [888, 427] width 73 height 27
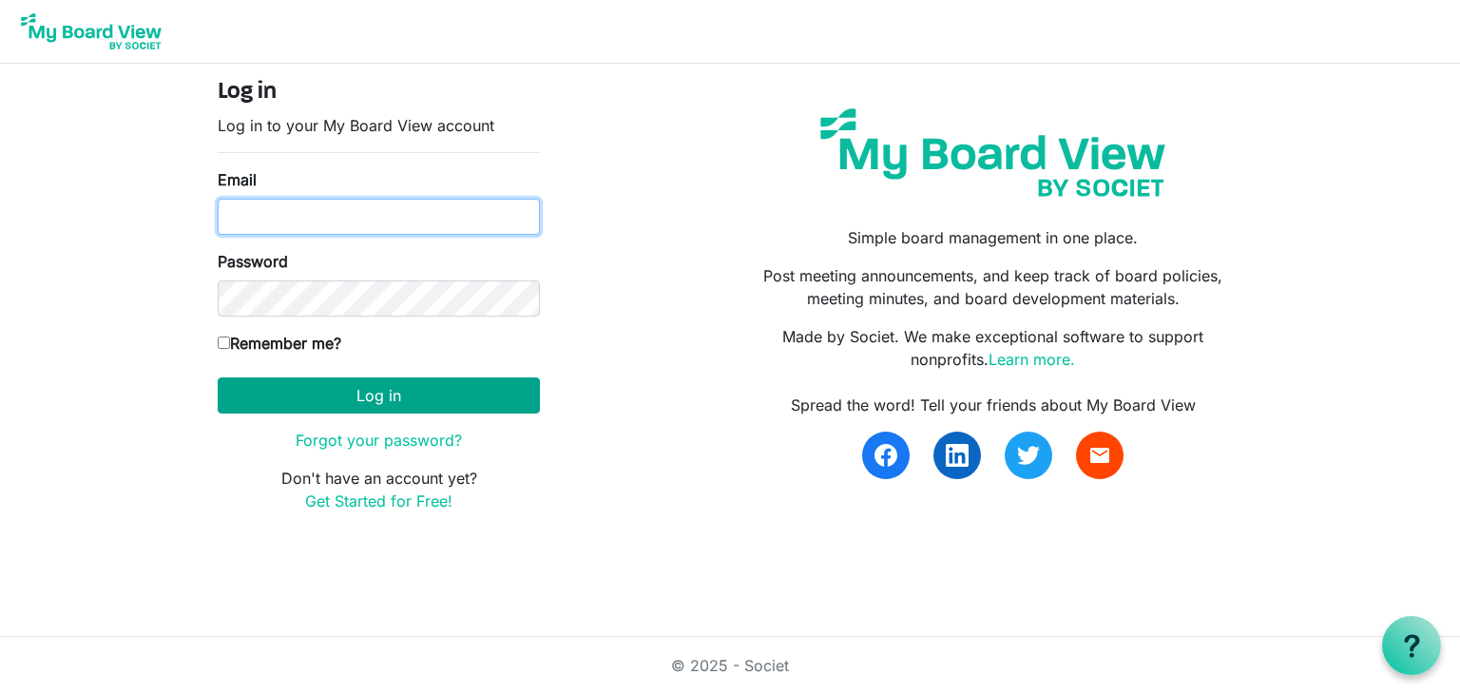
type input "kcramlearninglightfoundation@gmail.com"
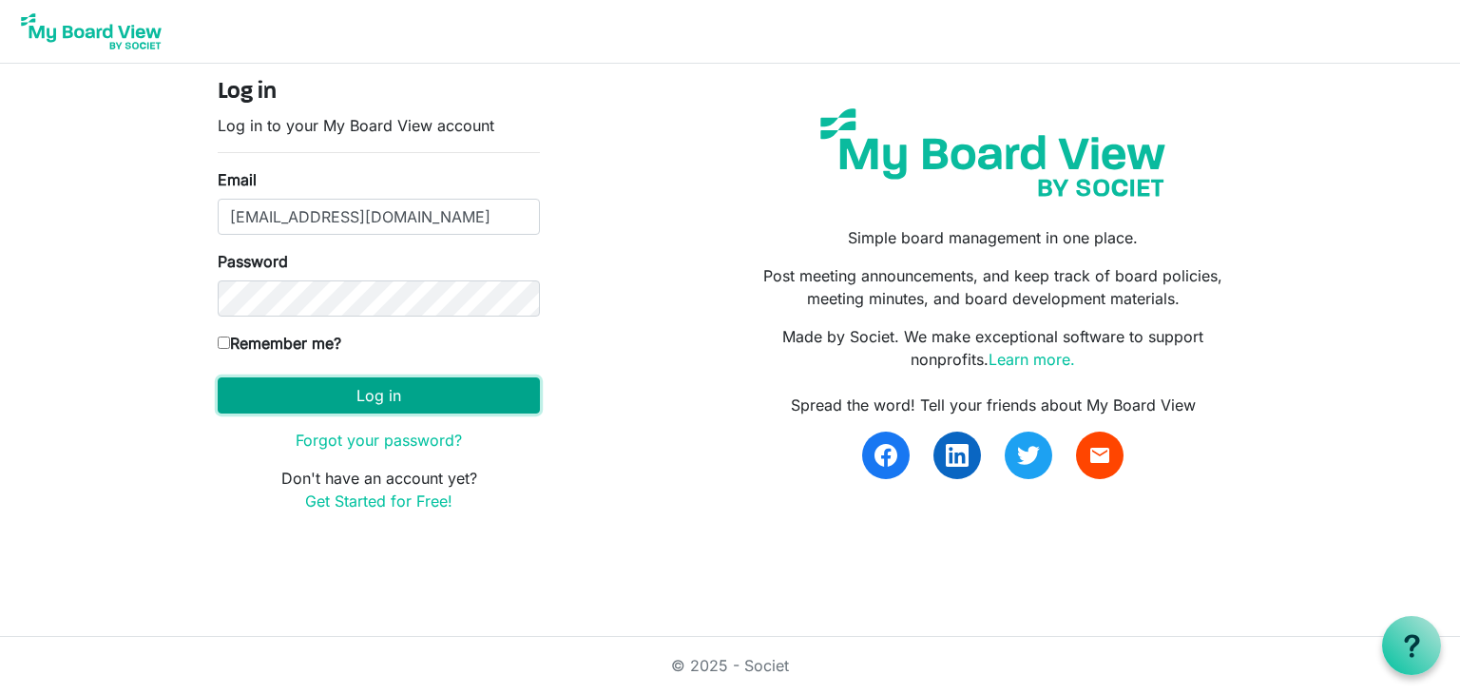
click at [406, 400] on button "Log in" at bounding box center [379, 395] width 322 height 36
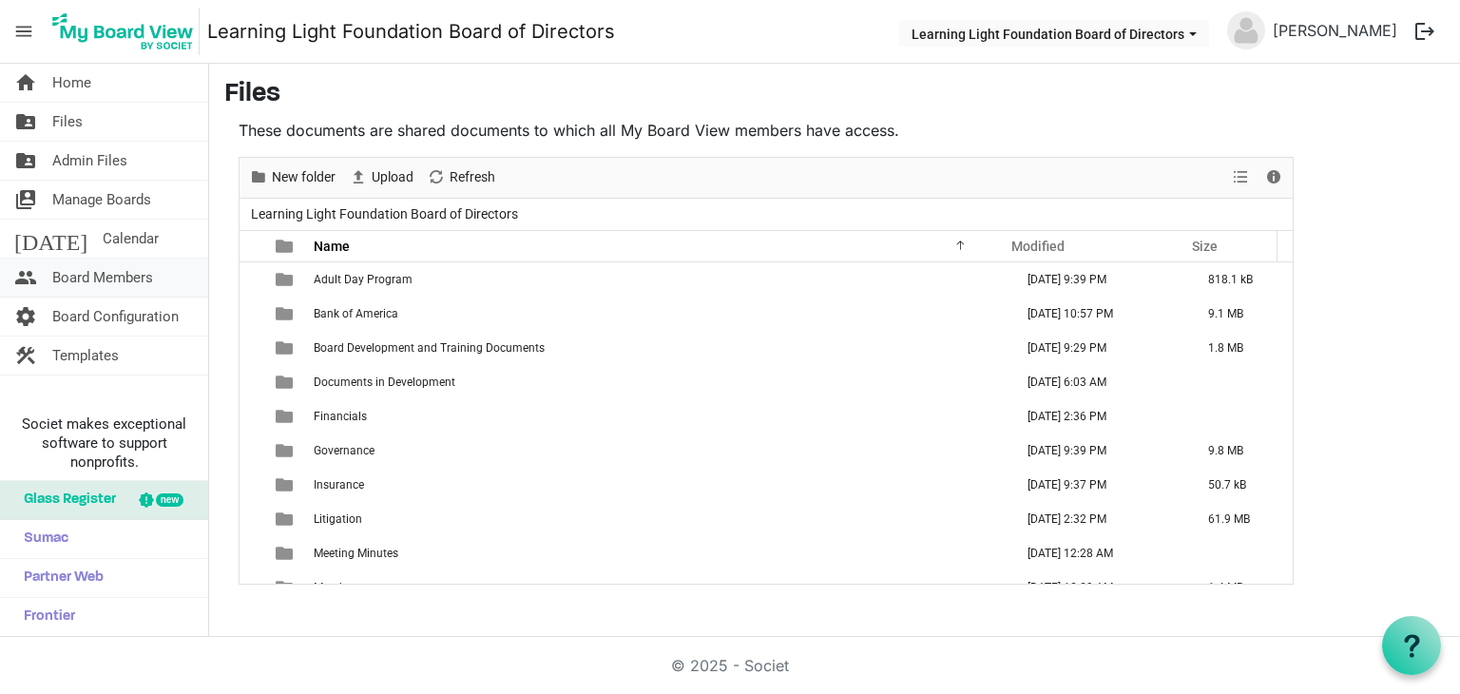
drag, startPoint x: 115, startPoint y: 275, endPoint x: 105, endPoint y: 267, distance: 12.9
click at [115, 275] on span "Board Members" at bounding box center [102, 278] width 101 height 38
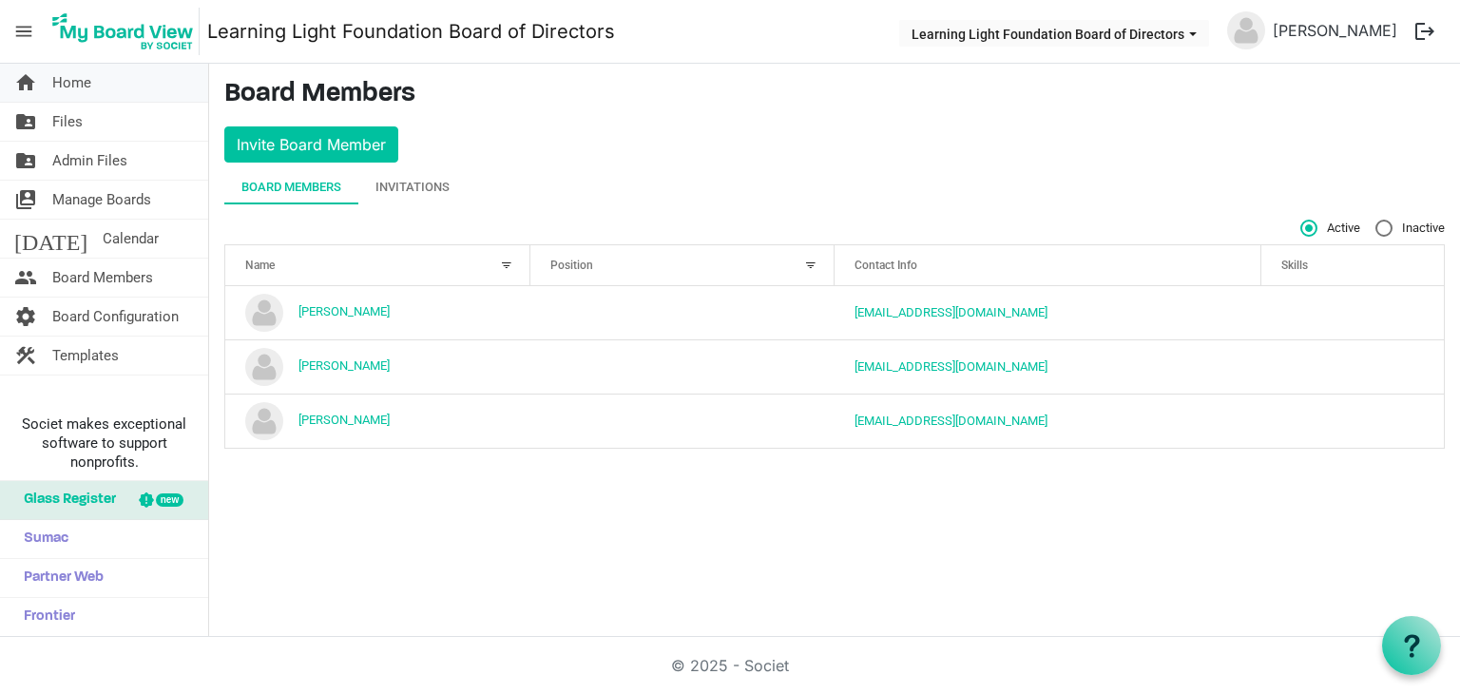
click at [108, 83] on link "home Home" at bounding box center [104, 83] width 208 height 38
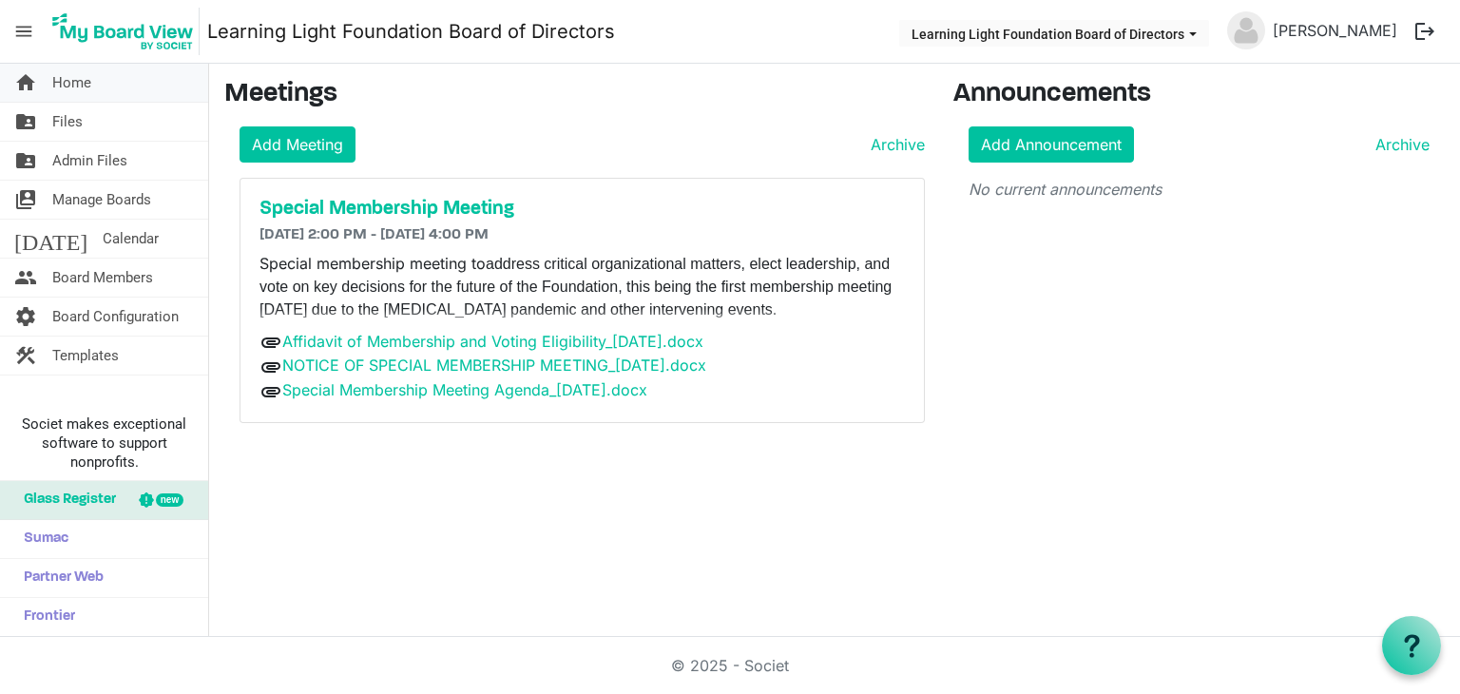
click at [67, 86] on span "Home" at bounding box center [71, 83] width 39 height 38
click at [116, 281] on span "Board Members" at bounding box center [102, 278] width 101 height 38
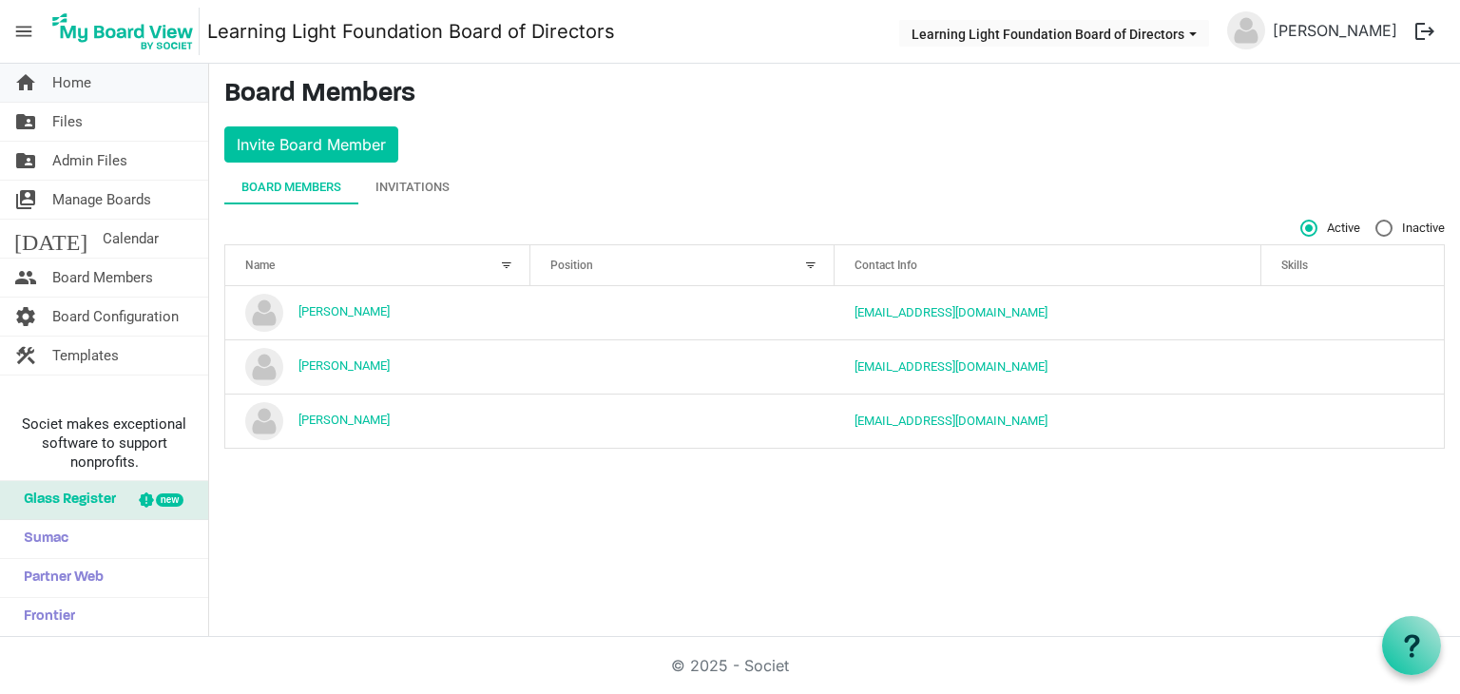
click at [42, 74] on link "home Home" at bounding box center [104, 83] width 208 height 38
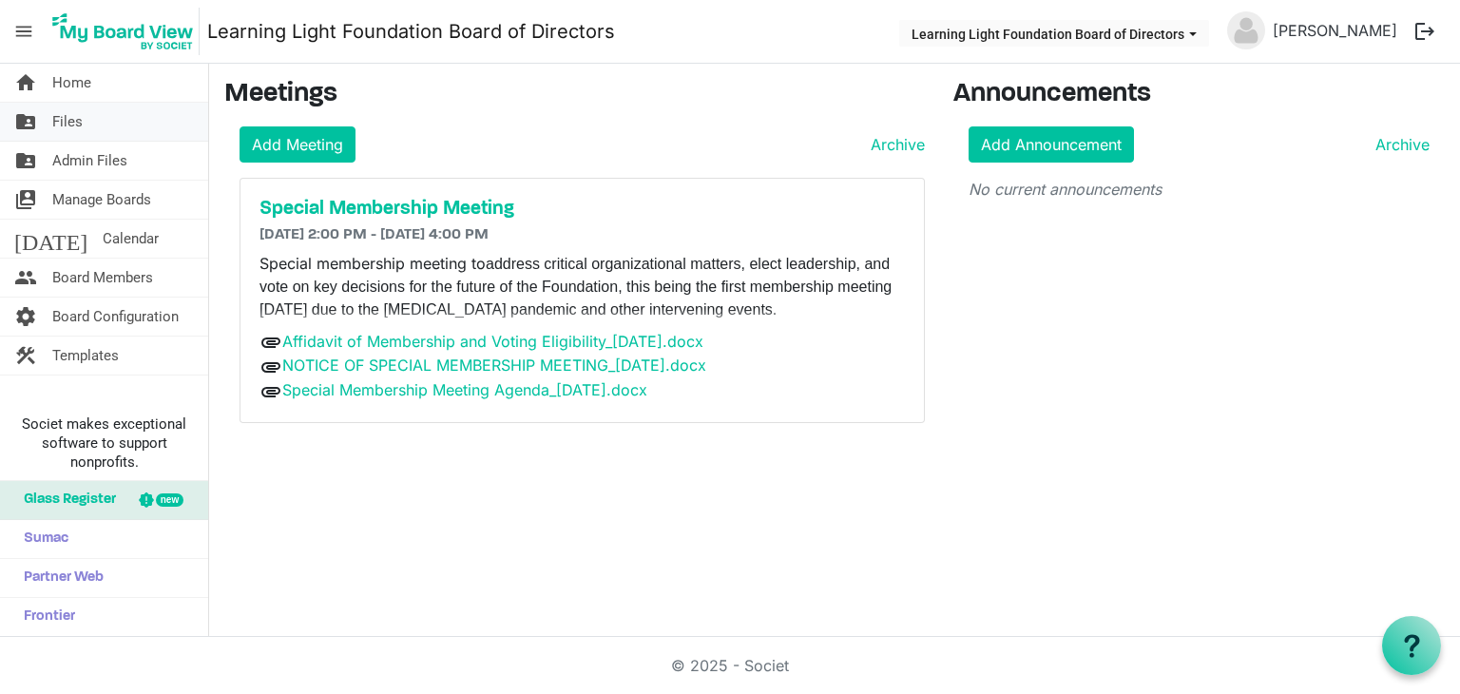
click at [119, 124] on link "folder_shared Files" at bounding box center [104, 122] width 208 height 38
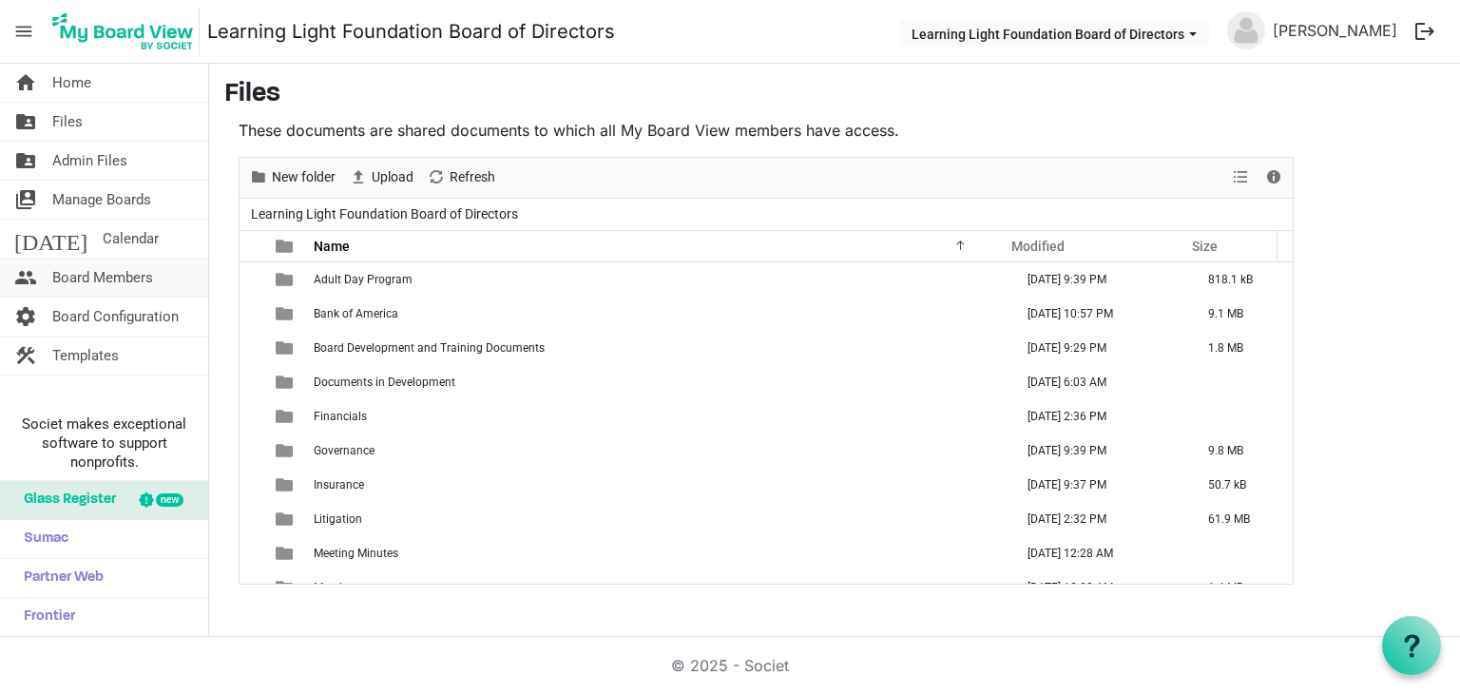
click at [141, 283] on span "Board Members" at bounding box center [102, 278] width 101 height 38
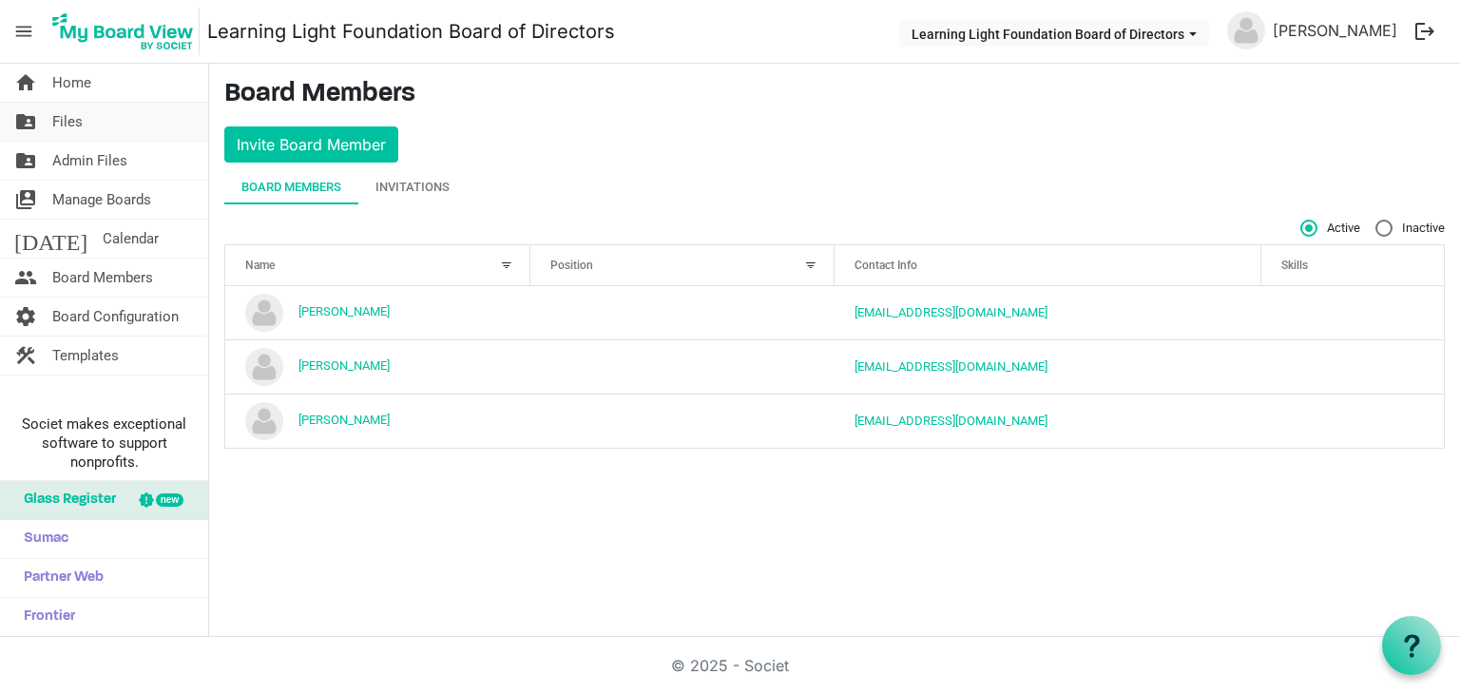
click at [92, 127] on link "folder_shared Files" at bounding box center [104, 122] width 208 height 38
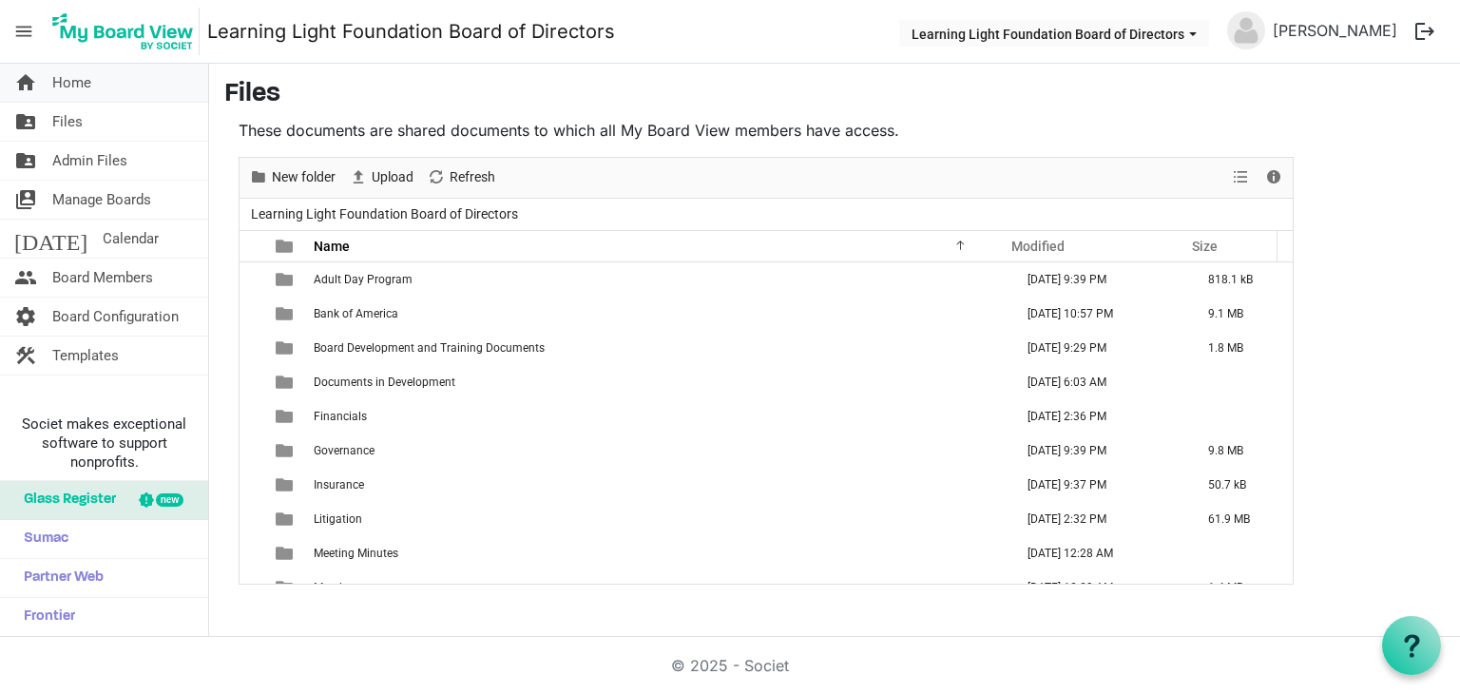
click at [148, 77] on link "home Home" at bounding box center [104, 83] width 208 height 38
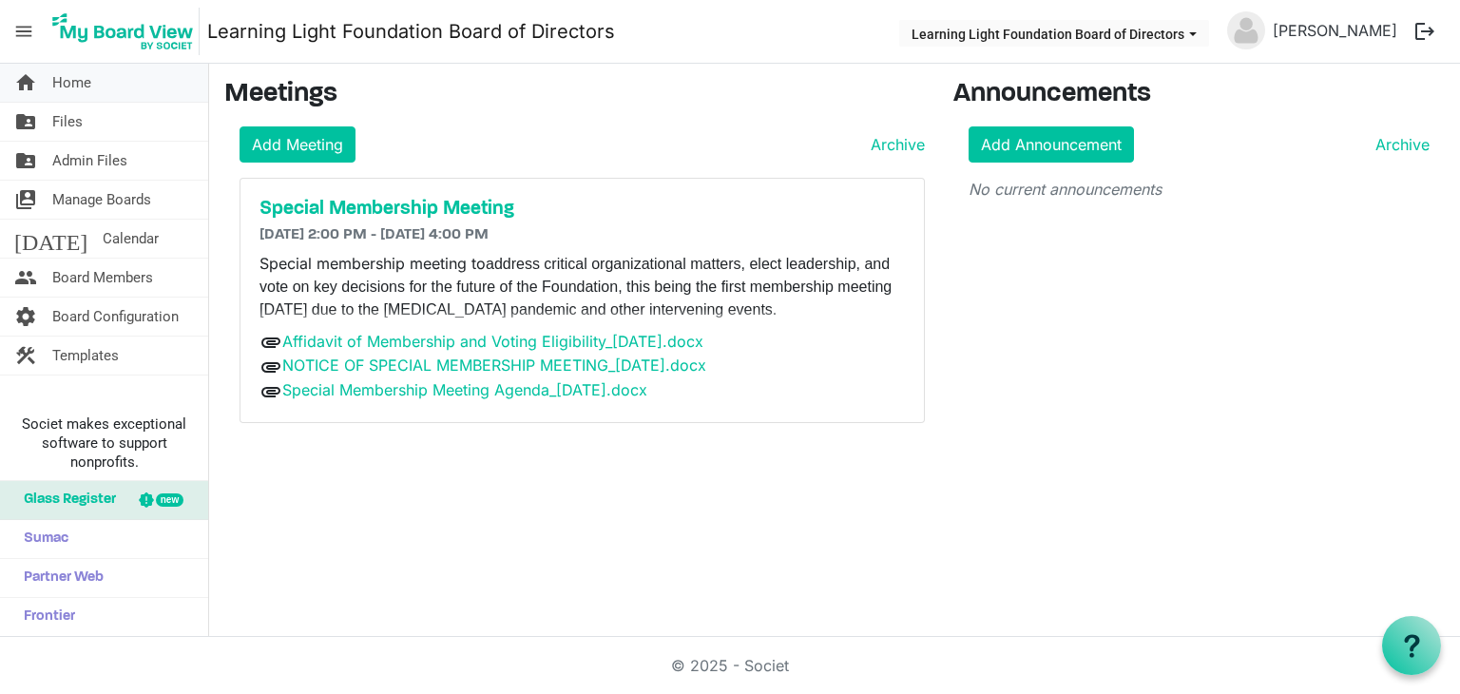
click at [89, 93] on span "Home" at bounding box center [71, 83] width 39 height 38
click at [139, 270] on span "Board Members" at bounding box center [102, 278] width 101 height 38
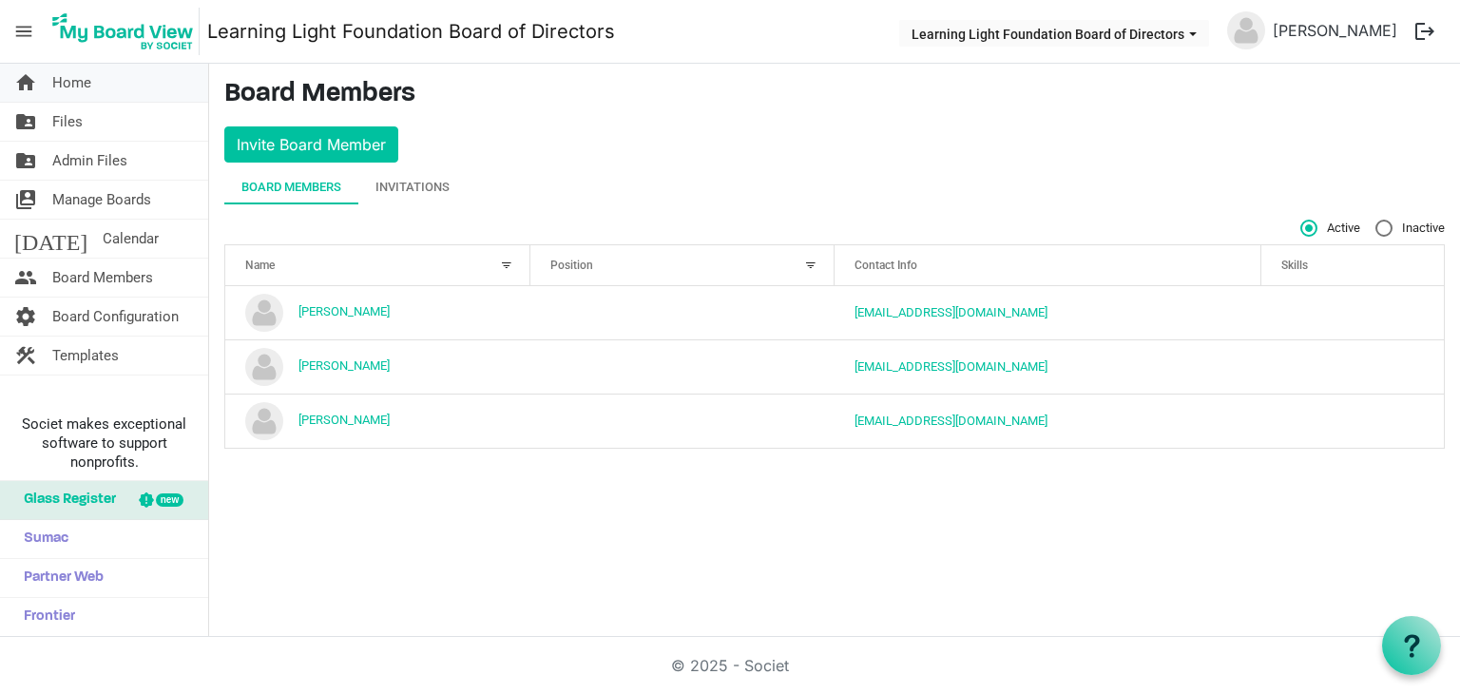
click at [141, 79] on link "home Home" at bounding box center [104, 83] width 208 height 38
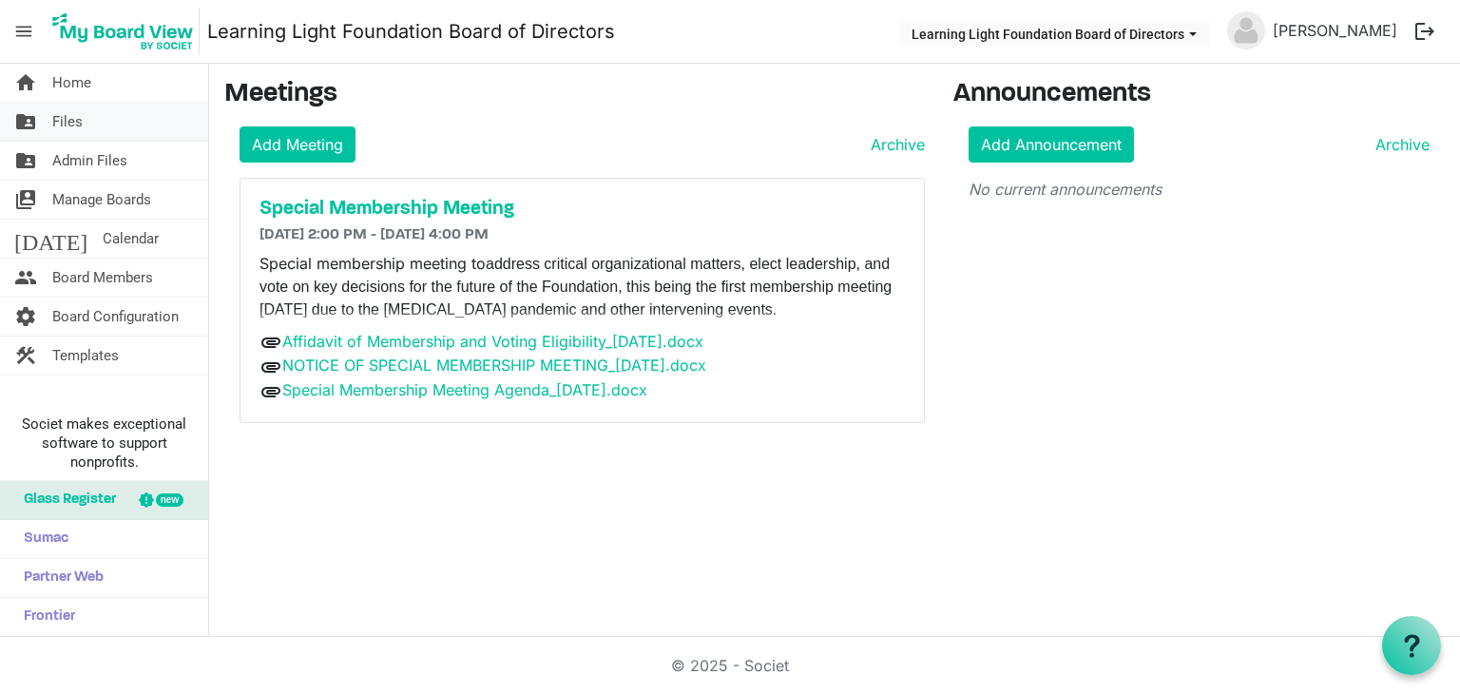
click at [119, 116] on link "folder_shared Files" at bounding box center [104, 122] width 208 height 38
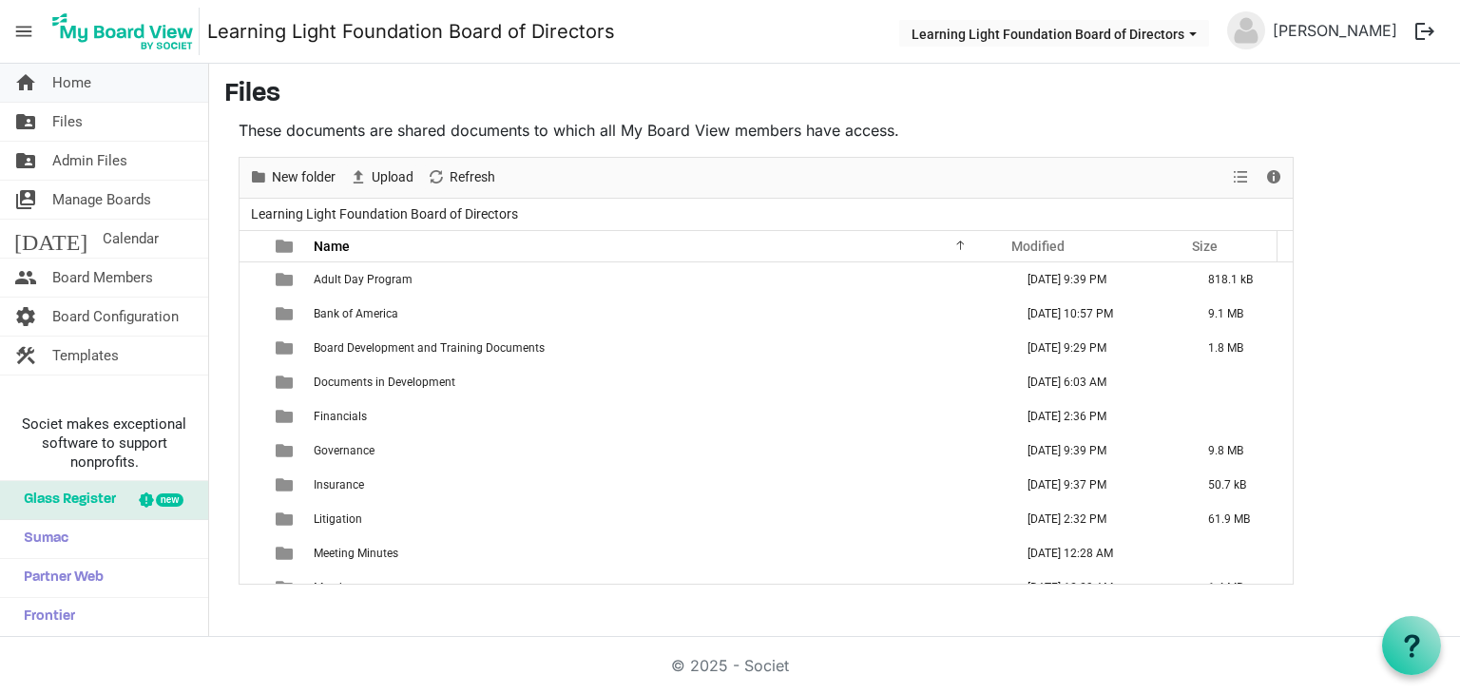
click at [118, 91] on link "home Home" at bounding box center [104, 83] width 208 height 38
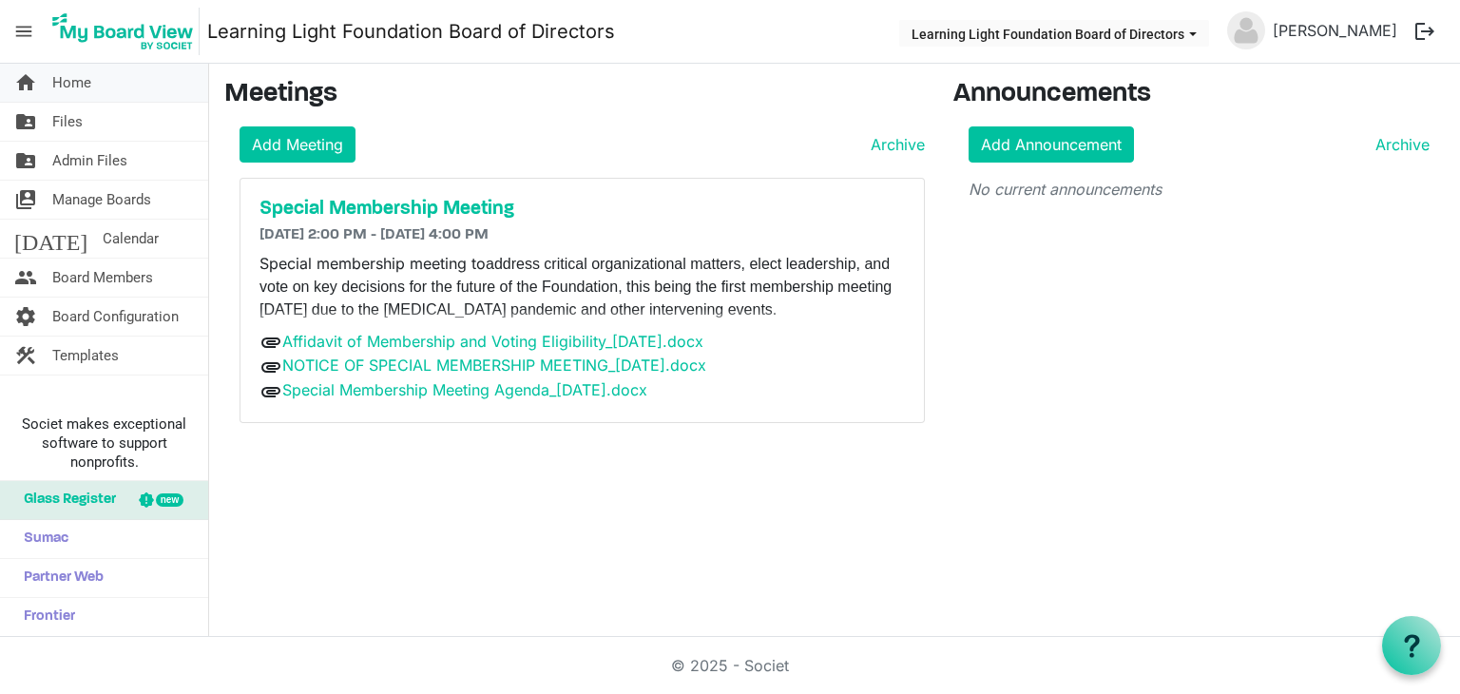
click at [103, 92] on link "home Home" at bounding box center [104, 83] width 208 height 38
click at [103, 277] on span "Board Members" at bounding box center [102, 278] width 101 height 38
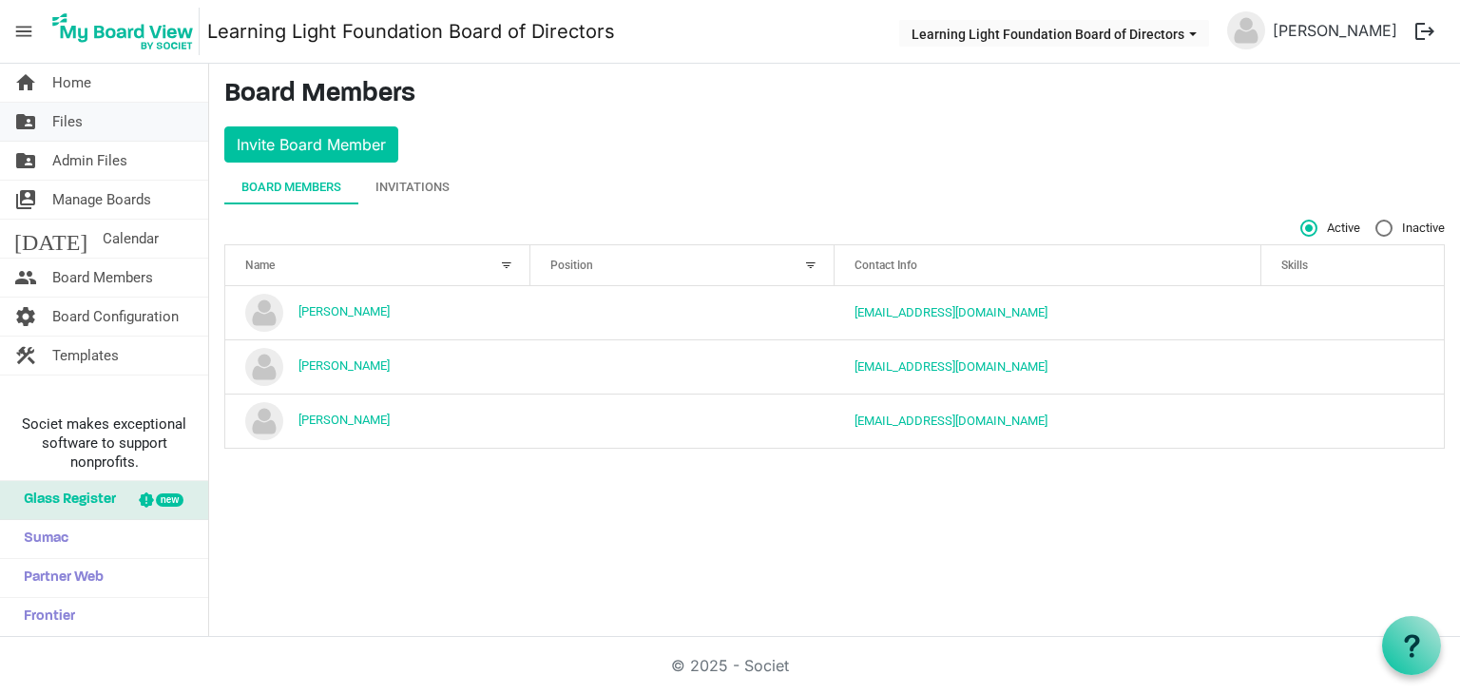
click at [91, 126] on link "folder_shared Files" at bounding box center [104, 122] width 208 height 38
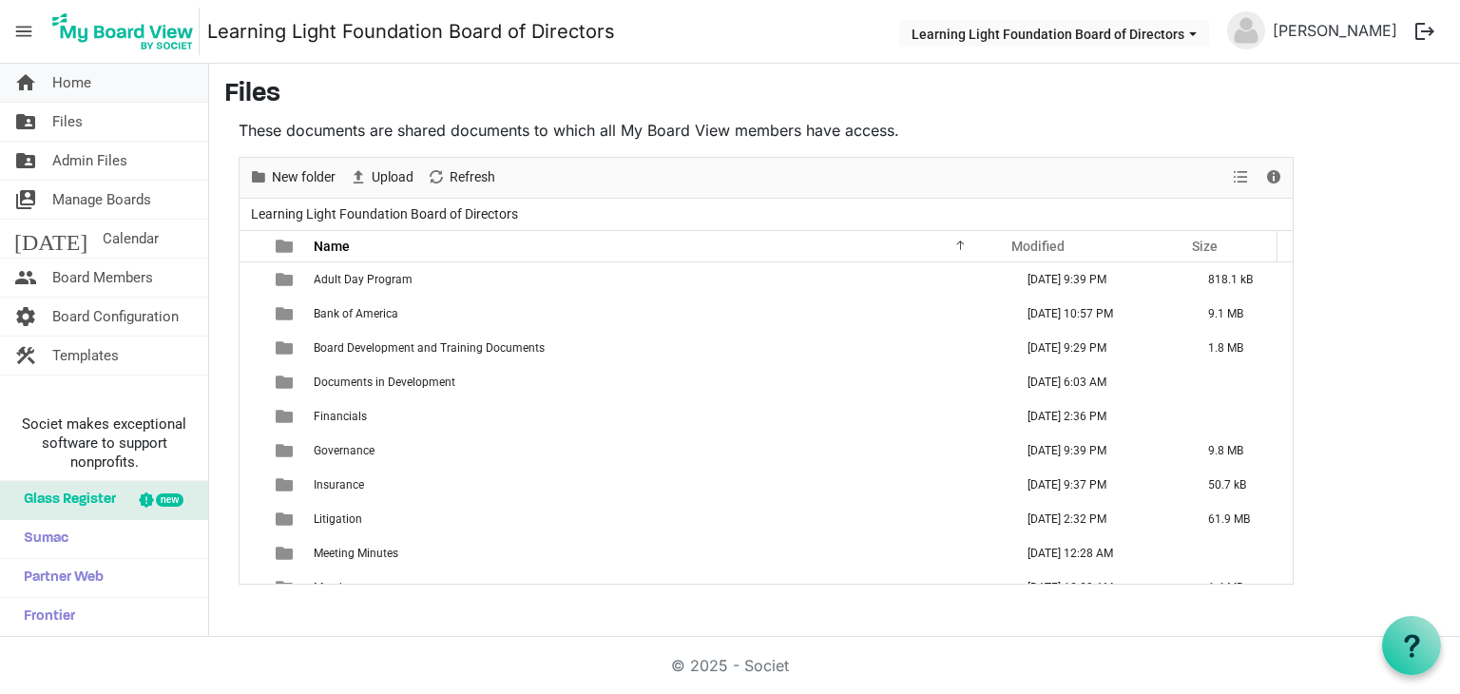
click at [134, 87] on link "home Home" at bounding box center [104, 83] width 208 height 38
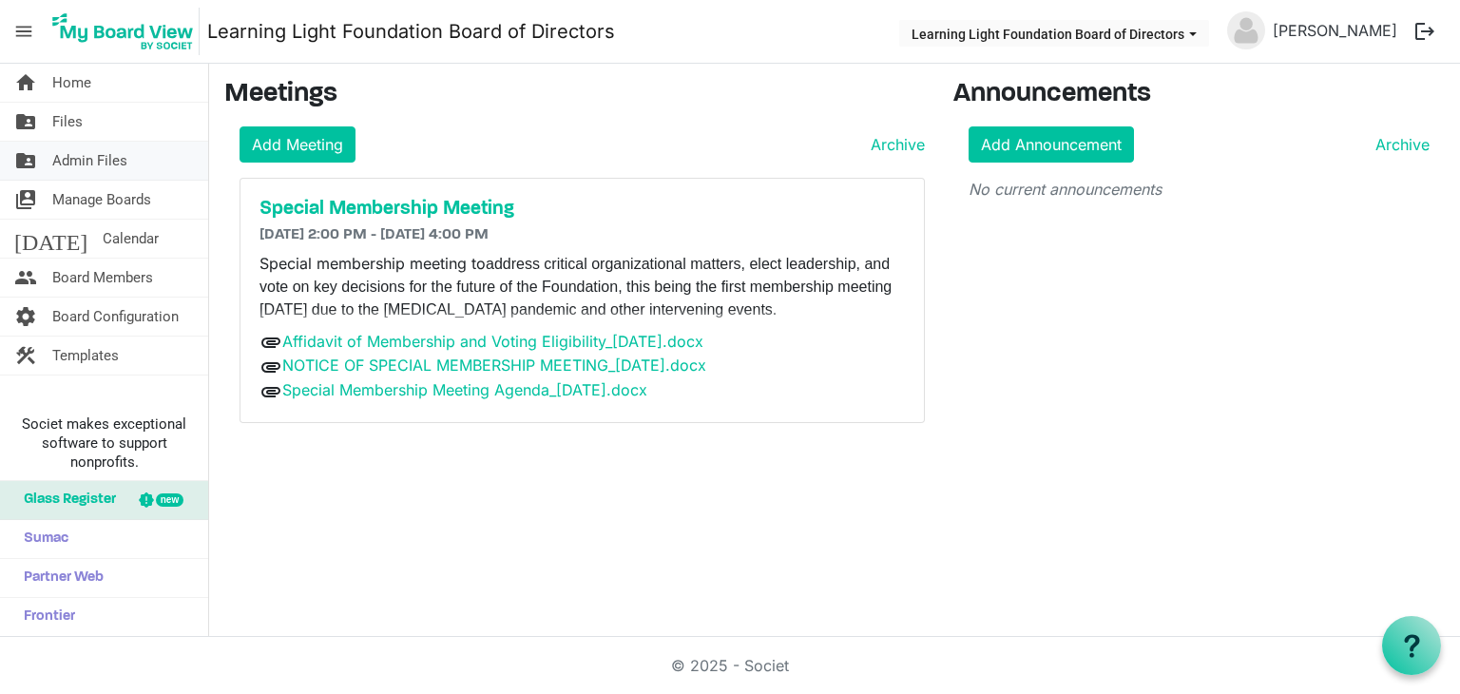
click at [125, 157] on span "Admin Files" at bounding box center [89, 161] width 75 height 38
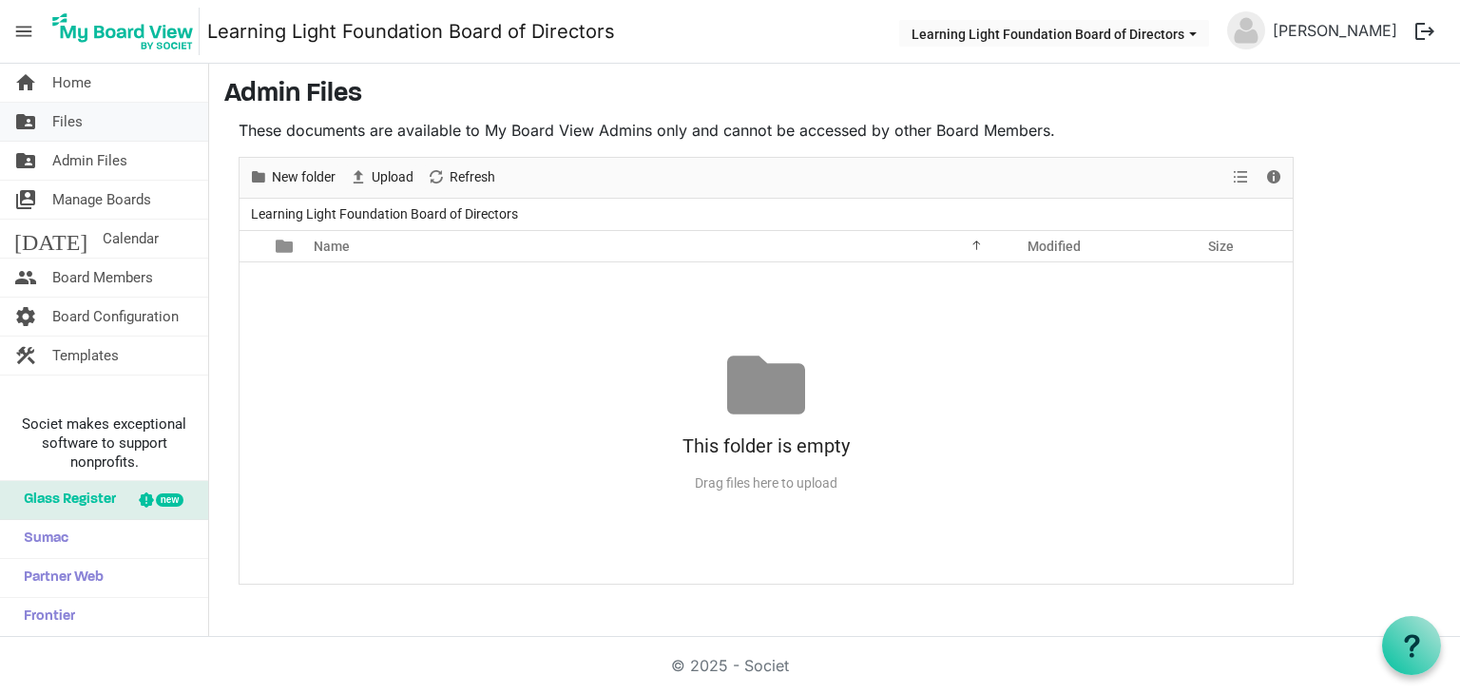
click at [121, 126] on link "folder_shared Files" at bounding box center [104, 122] width 208 height 38
